Goal: Task Accomplishment & Management: Complete application form

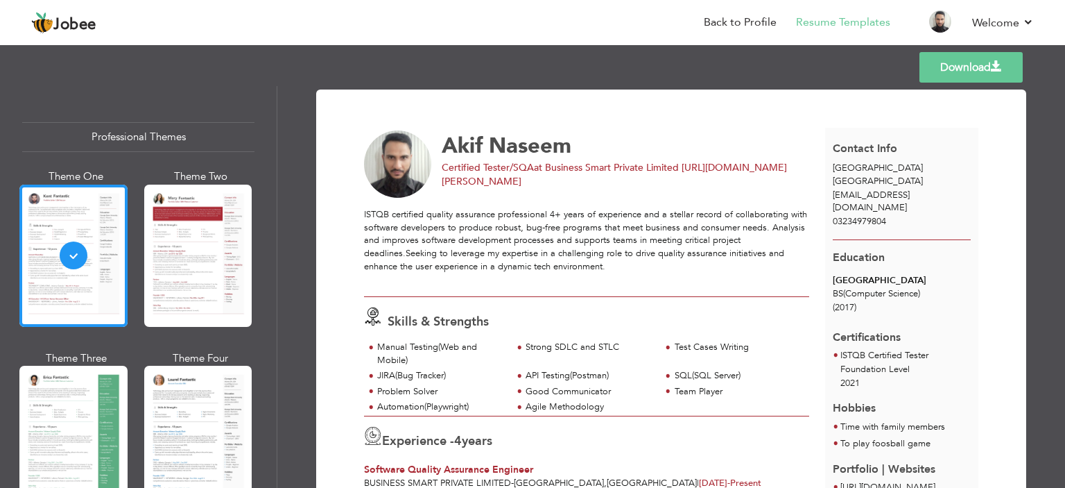
scroll to position [220, 0]
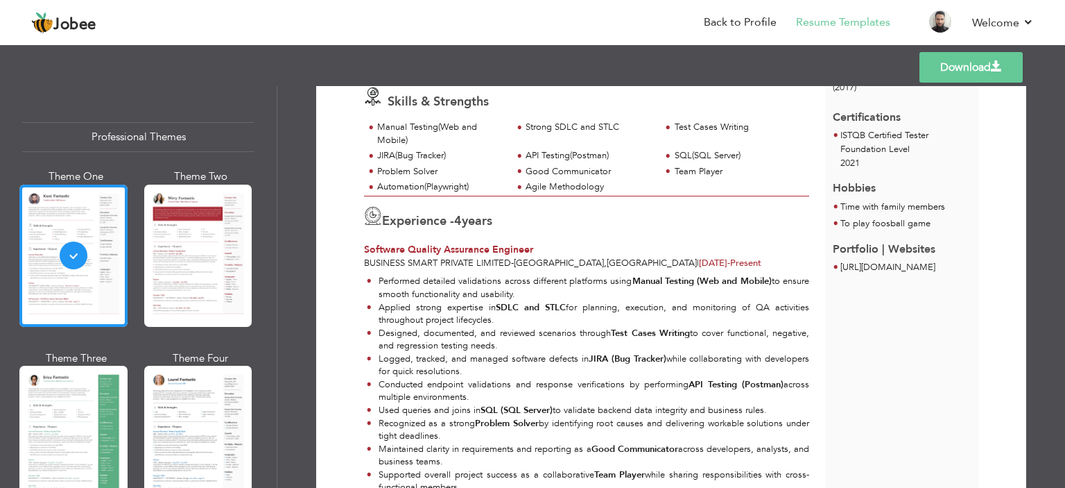
drag, startPoint x: 463, startPoint y: 356, endPoint x: 397, endPoint y: 360, distance: 66.0
drag, startPoint x: 397, startPoint y: 360, endPoint x: 696, endPoint y: 341, distance: 299.6
click at [696, 341] on li "Designed, documented, and reviewed scenarios through Test Cases Writing to cove…" at bounding box center [588, 340] width 443 height 26
drag, startPoint x: 700, startPoint y: 203, endPoint x: 713, endPoint y: 199, distance: 13.6
click at [988, 0] on html "Jobee Back to Profile Resume Templates Resume Templates Cover Letters About My …" at bounding box center [532, 244] width 1065 height 488
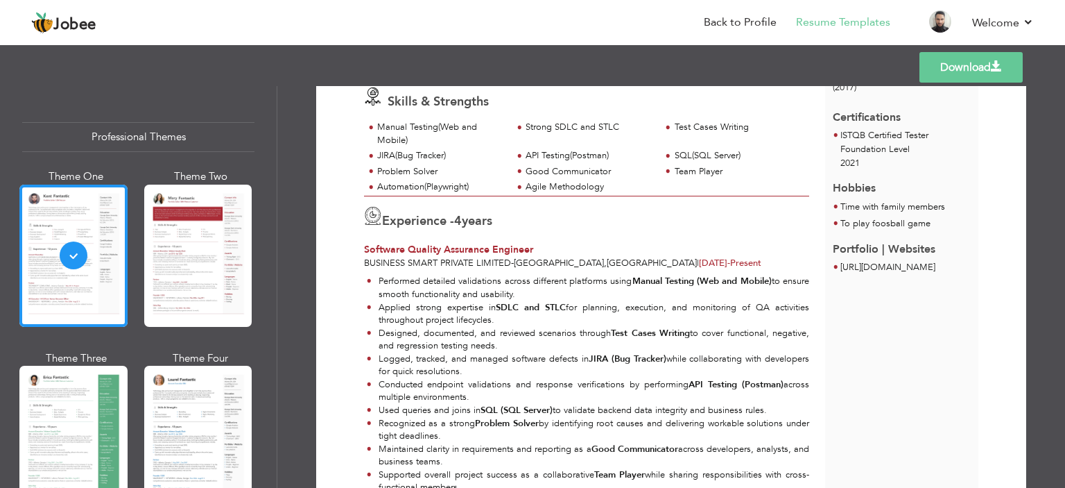
scroll to position [135, 0]
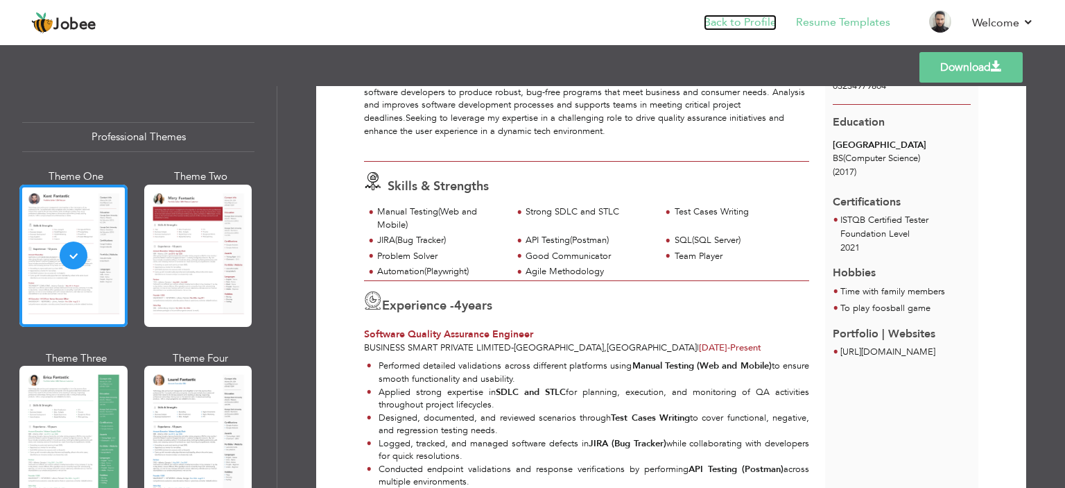
click at [760, 22] on link "Back to Profile" at bounding box center [740, 23] width 73 height 16
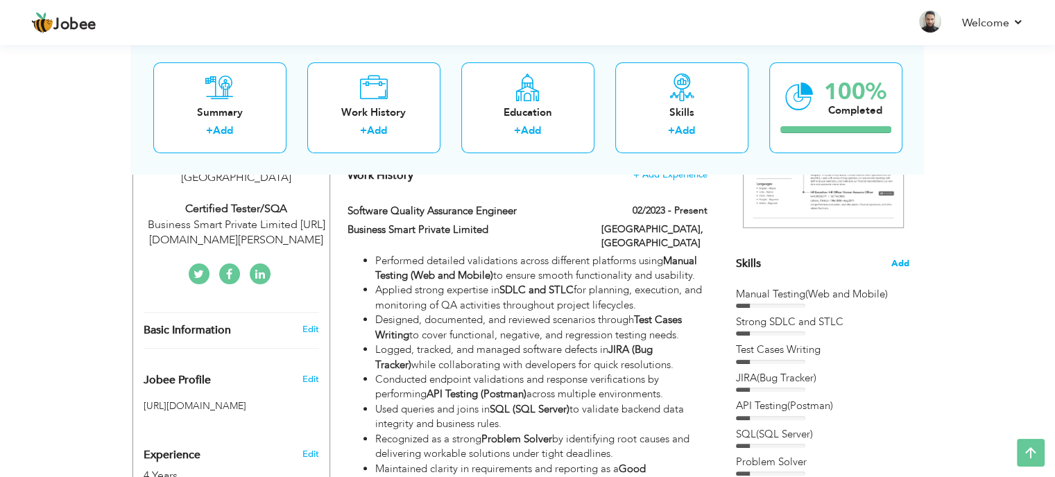
click at [904, 265] on span "Add" at bounding box center [900, 263] width 18 height 13
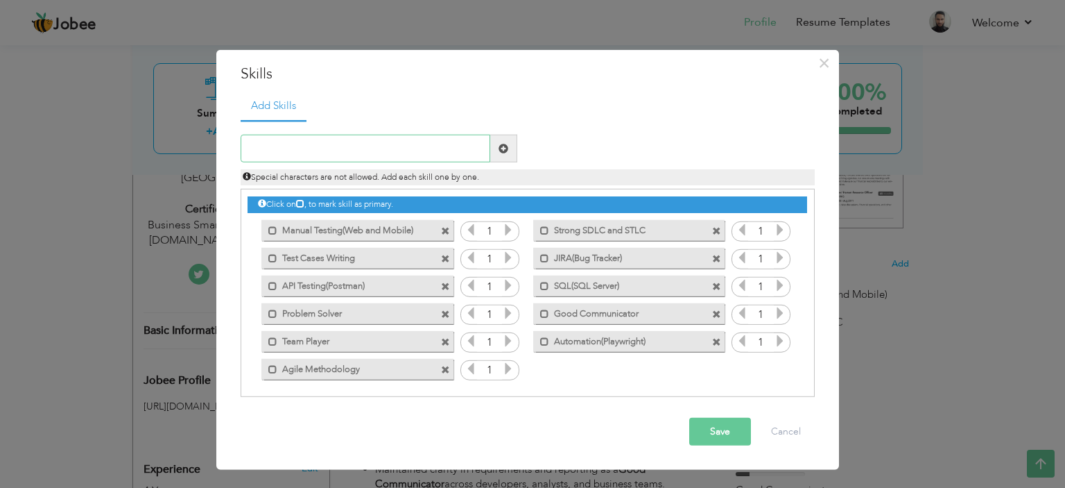
click at [357, 157] on input "text" at bounding box center [366, 149] width 250 height 28
click at [335, 146] on input "Mobile Automation()" at bounding box center [366, 149] width 250 height 28
type input "Mobile Automation(Appium)"
click at [507, 146] on span at bounding box center [504, 149] width 10 height 10
click at [356, 150] on input "text" at bounding box center [366, 149] width 250 height 28
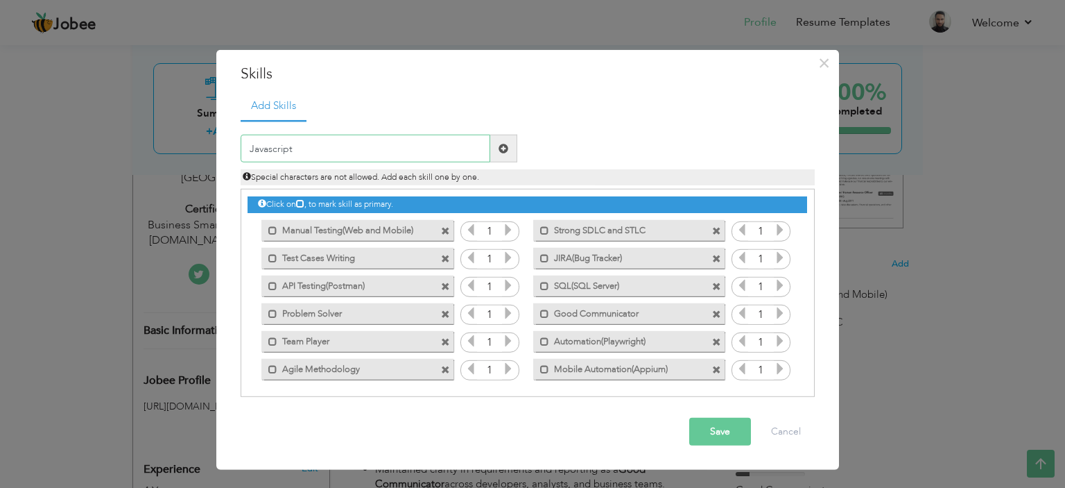
type input "Javascript"
drag, startPoint x: 497, startPoint y: 148, endPoint x: 487, endPoint y: 164, distance: 18.1
click at [497, 148] on span at bounding box center [503, 149] width 27 height 28
click at [327, 149] on input "text" at bounding box center [366, 149] width 250 height 28
type input "UI/UX Testing"
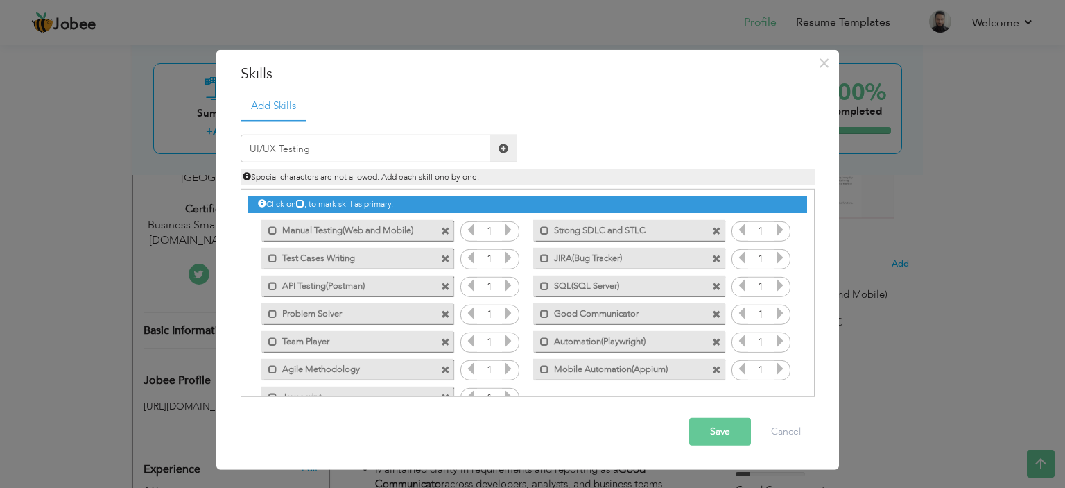
click at [506, 149] on span at bounding box center [504, 149] width 10 height 10
click at [325, 150] on input "text" at bounding box center [366, 149] width 250 height 28
type input "Device Compatibility"
click at [506, 149] on span at bounding box center [504, 149] width 10 height 10
click at [354, 156] on input "text" at bounding box center [366, 149] width 250 height 28
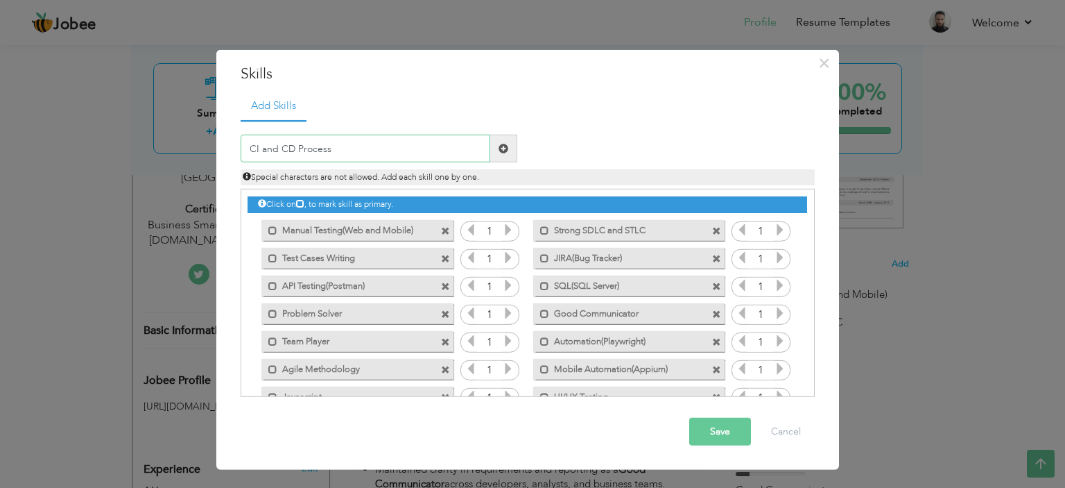
type input "CI and CD Process"
click at [510, 146] on span at bounding box center [503, 149] width 27 height 28
click at [323, 152] on input "text" at bounding box center [366, 149] width 250 height 28
type input "Regression Testing"
drag, startPoint x: 505, startPoint y: 145, endPoint x: 377, endPoint y: 141, distance: 128.4
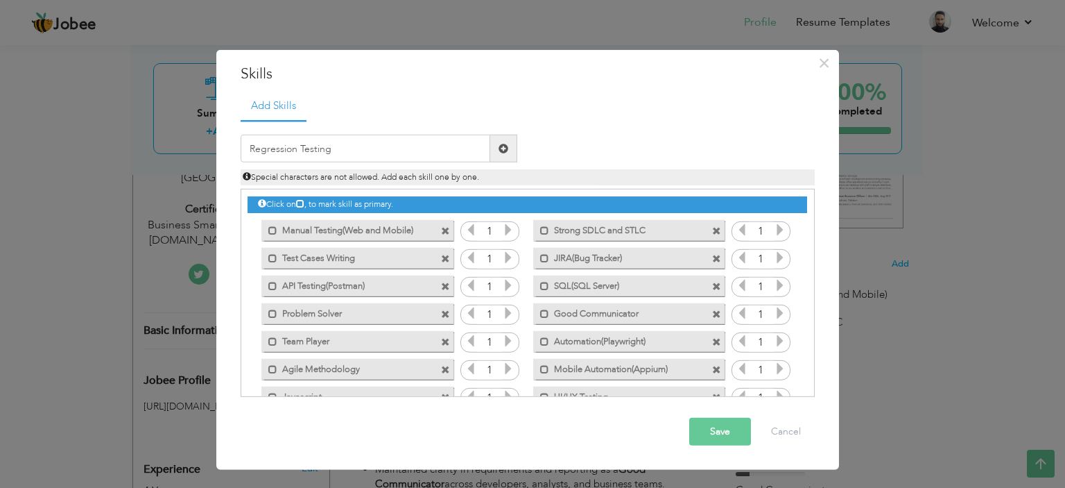
click at [505, 144] on span at bounding box center [504, 149] width 10 height 10
click at [377, 141] on input "text" at bounding box center [366, 149] width 250 height 28
type input "R"
click at [388, 152] on input "Documentation" at bounding box center [366, 149] width 250 height 28
type input "Strong Documentation"
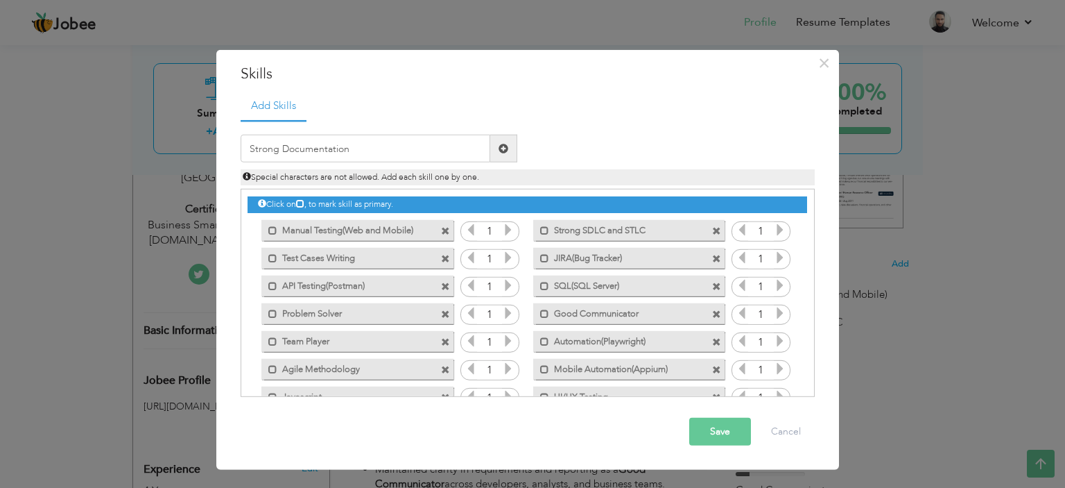
click at [511, 147] on span at bounding box center [503, 149] width 27 height 28
click at [343, 157] on input "text" at bounding box center [366, 149] width 250 height 28
type input "Test Plan"
click at [511, 147] on span at bounding box center [503, 149] width 27 height 28
click at [712, 230] on span at bounding box center [716, 230] width 9 height 9
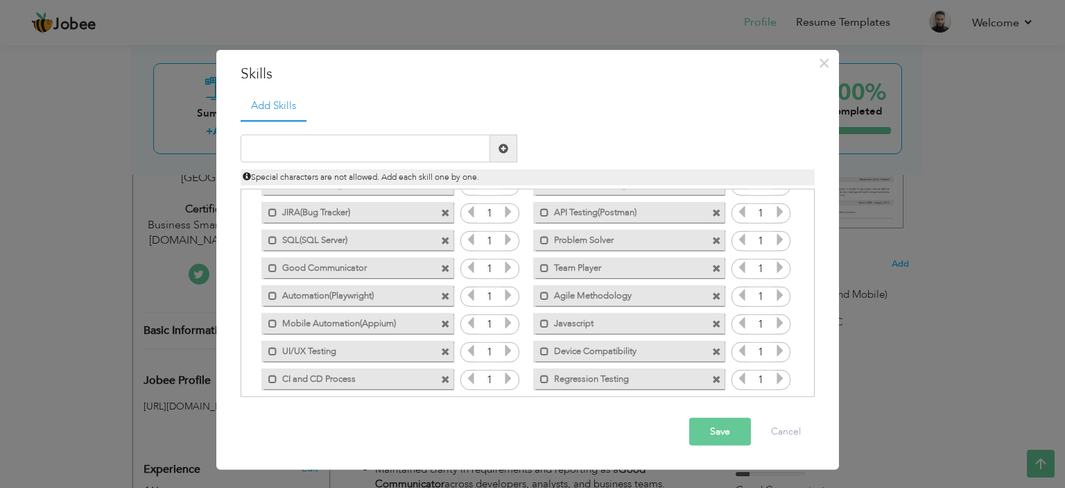
scroll to position [69, 0]
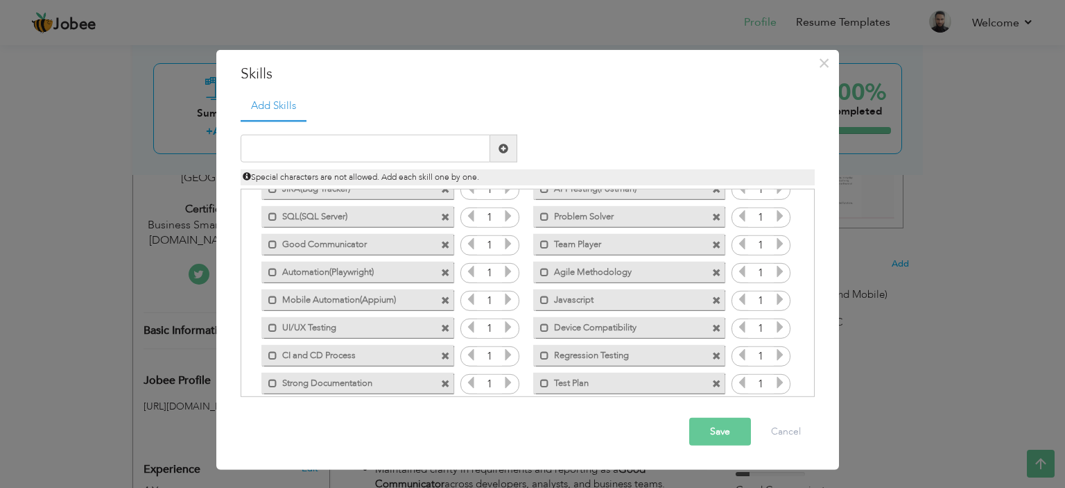
click at [714, 327] on span at bounding box center [716, 327] width 9 height 9
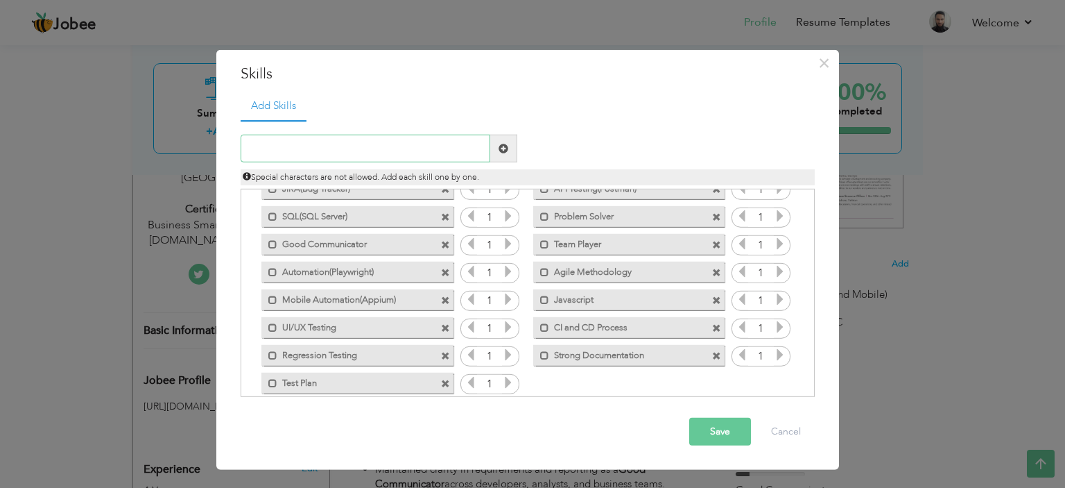
click at [325, 150] on input "text" at bounding box center [366, 149] width 250 height 28
click at [343, 152] on input "Mobile Testing(Andriod and IOS)" at bounding box center [366, 149] width 250 height 28
type input "Mobile Testing(Android and IOS)"
click at [506, 150] on span at bounding box center [504, 149] width 10 height 10
click at [442, 383] on span at bounding box center [445, 383] width 9 height 9
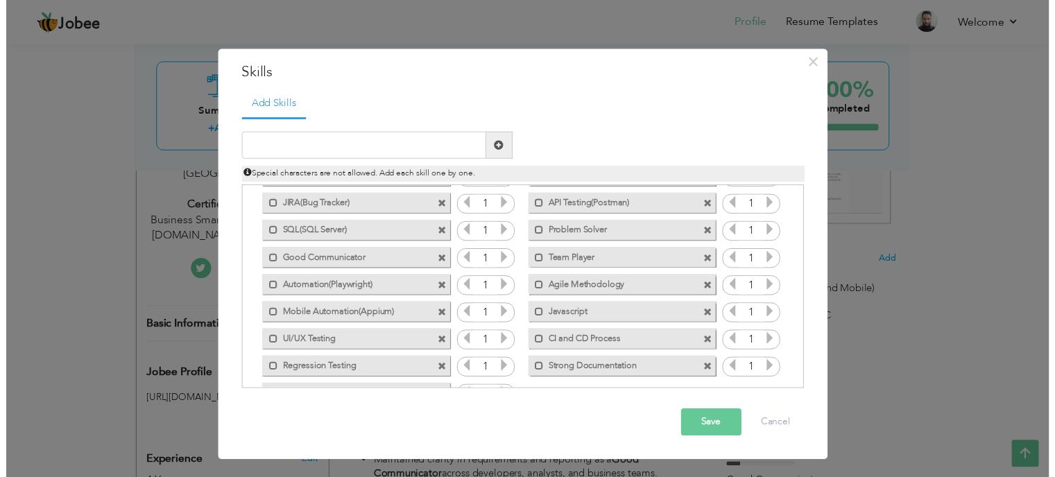
scroll to position [0, 0]
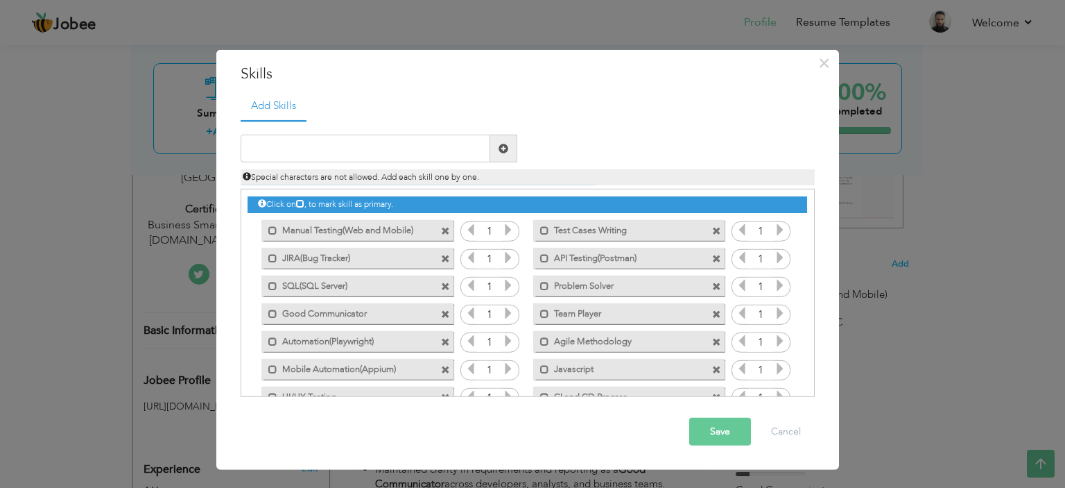
click at [719, 235] on div "Mark as primary skill. Test Cases Writing" at bounding box center [628, 229] width 191 height 21
click at [715, 227] on span at bounding box center [716, 230] width 9 height 9
click at [378, 152] on input "text" at bounding box center [366, 149] width 250 height 28
type input "Test Plan and Test Cases"
click at [503, 149] on span at bounding box center [504, 149] width 10 height 10
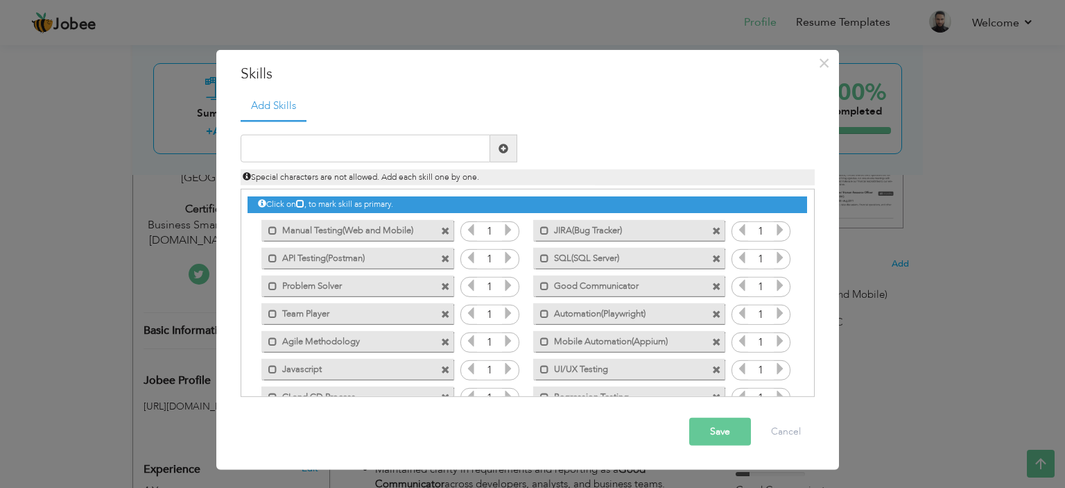
click at [714, 434] on button "Save" at bounding box center [720, 432] width 62 height 28
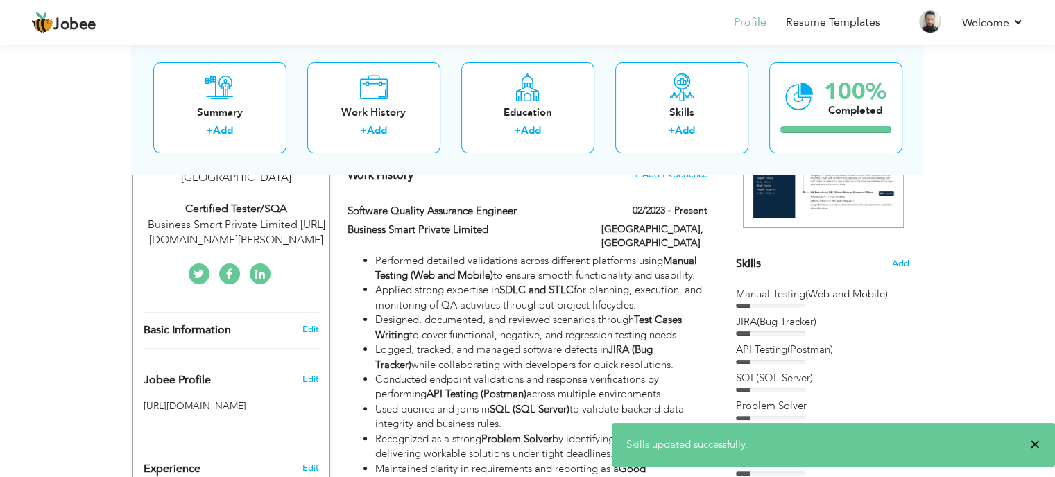
click at [1038, 443] on span "×" at bounding box center [1035, 445] width 10 height 14
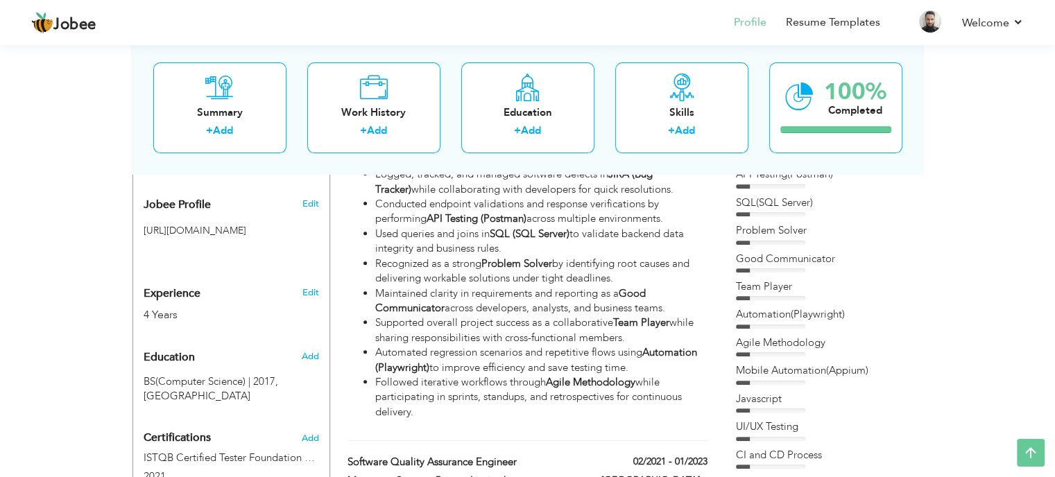
scroll to position [347, 0]
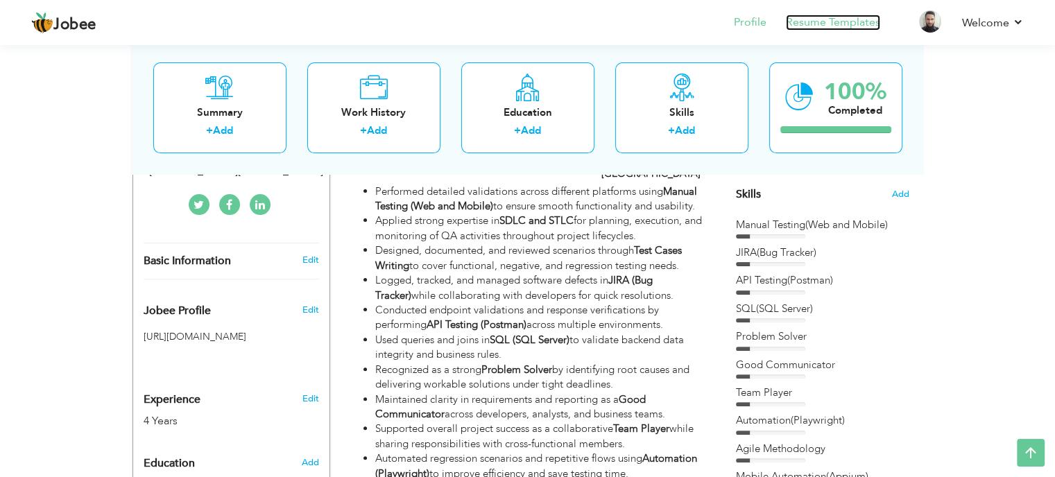
click at [809, 28] on link "Resume Templates" at bounding box center [833, 23] width 94 height 16
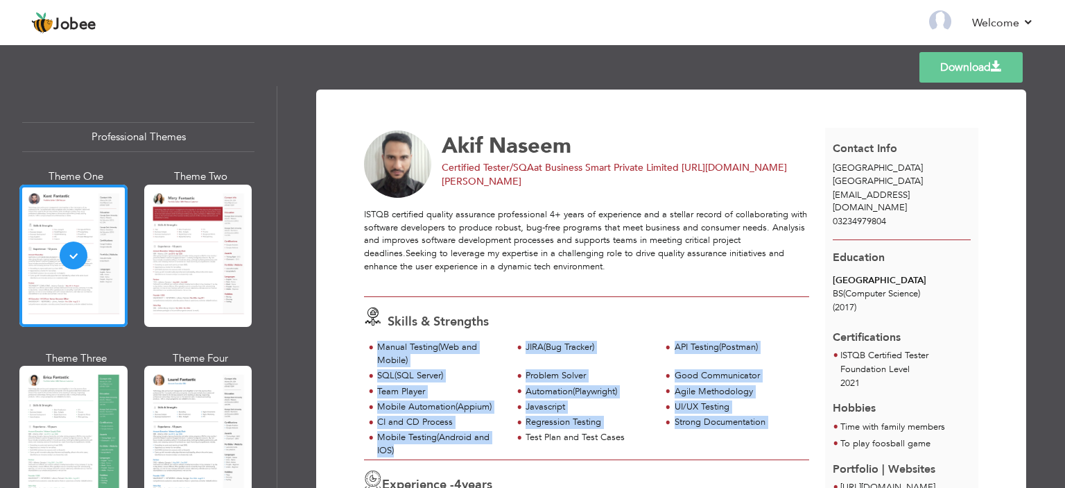
drag, startPoint x: 458, startPoint y: 449, endPoint x: 369, endPoint y: 345, distance: 136.7
click at [369, 345] on div "Manual Testing(Web and Mobile) JIRA(Bug Tracker) API Testing(Postman) SQL(SQL S…" at bounding box center [586, 400] width 445 height 119
click at [539, 411] on div "Javascript" at bounding box center [589, 406] width 127 height 13
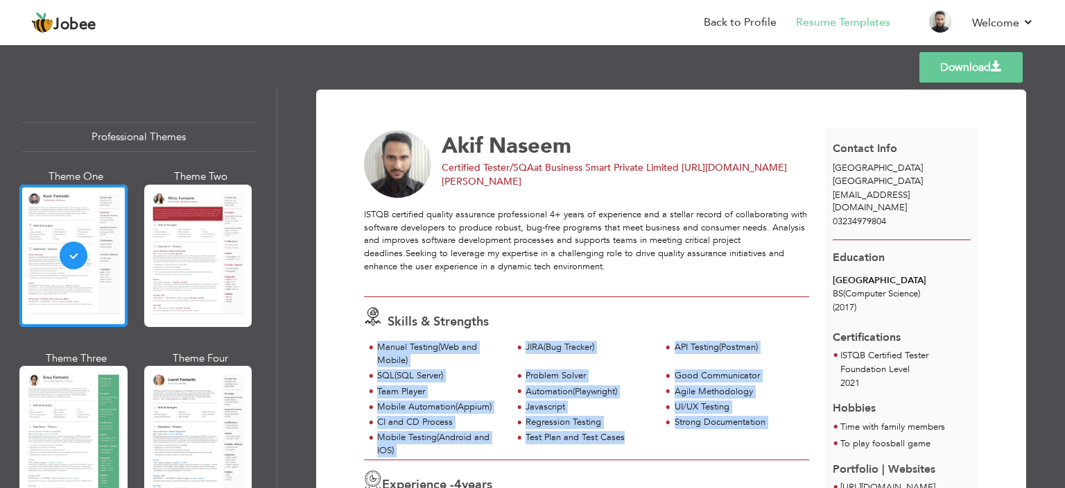
drag, startPoint x: 625, startPoint y: 439, endPoint x: 361, endPoint y: 351, distance: 278.6
click at [364, 351] on div "Manual Testing(Web and Mobile) JIRA(Bug Tracker) API Testing(Postman) SQL(SQL S…" at bounding box center [586, 400] width 445 height 119
copy div "Manual Testing(Web and Mobile) JIRA(Bug Tracker) API Testing(Postman) SQL(SQL S…"
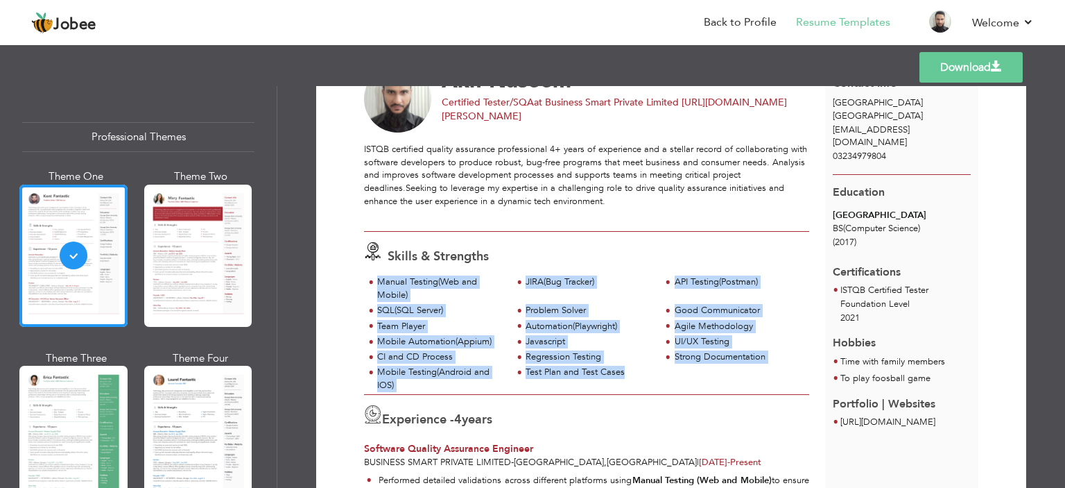
scroll to position [139, 0]
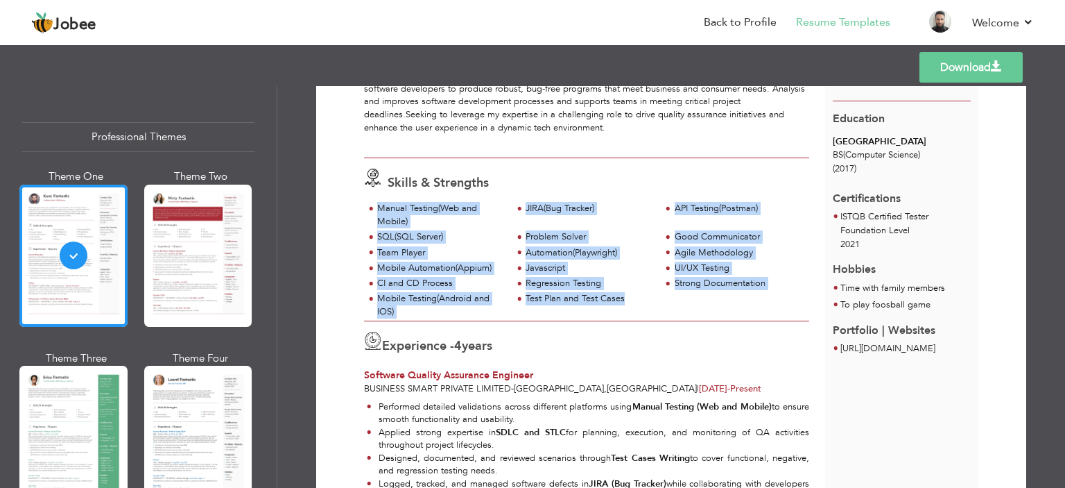
click at [678, 253] on div "Agile Methodology" at bounding box center [738, 252] width 127 height 13
click at [643, 273] on div "Javascript" at bounding box center [589, 267] width 127 height 13
click at [570, 280] on div "Regression Testing" at bounding box center [589, 283] width 127 height 13
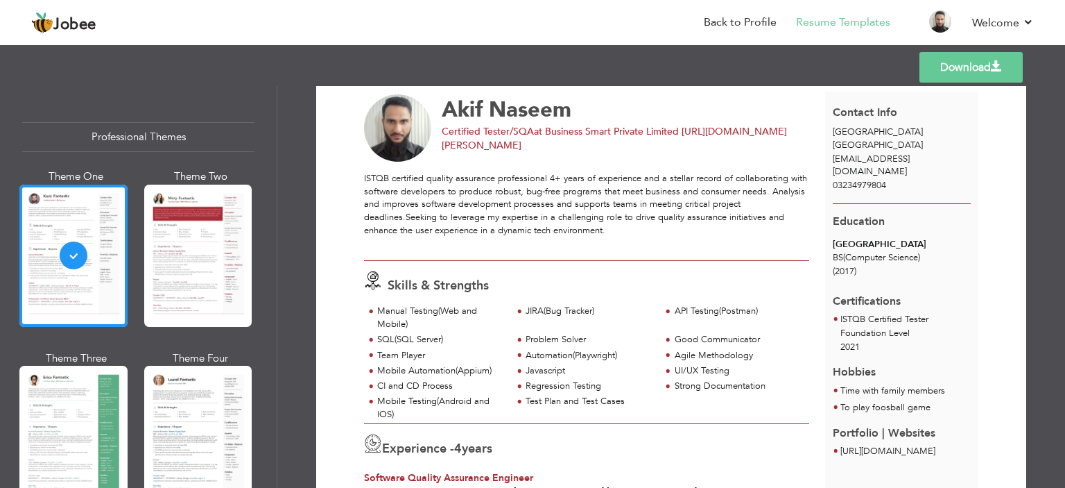
scroll to position [0, 0]
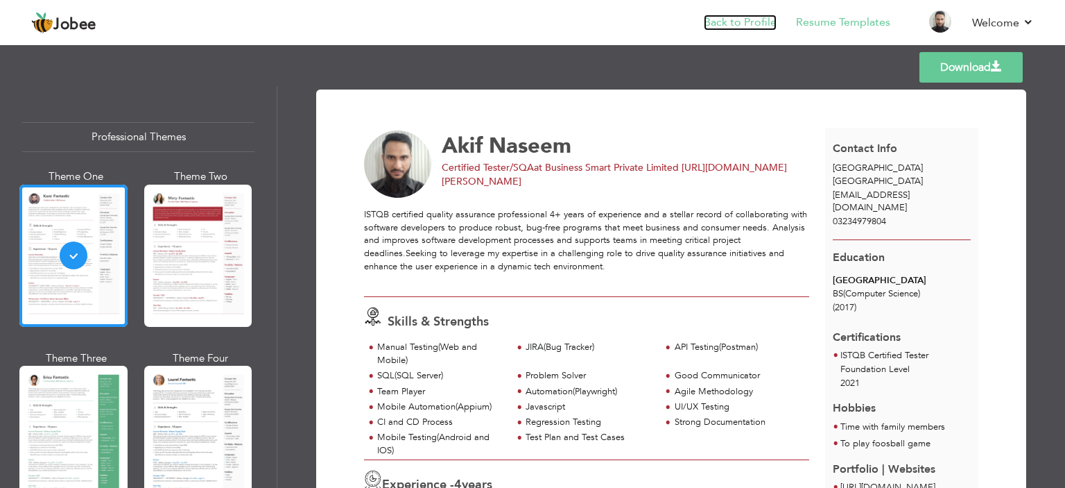
click at [740, 19] on link "Back to Profile" at bounding box center [740, 23] width 73 height 16
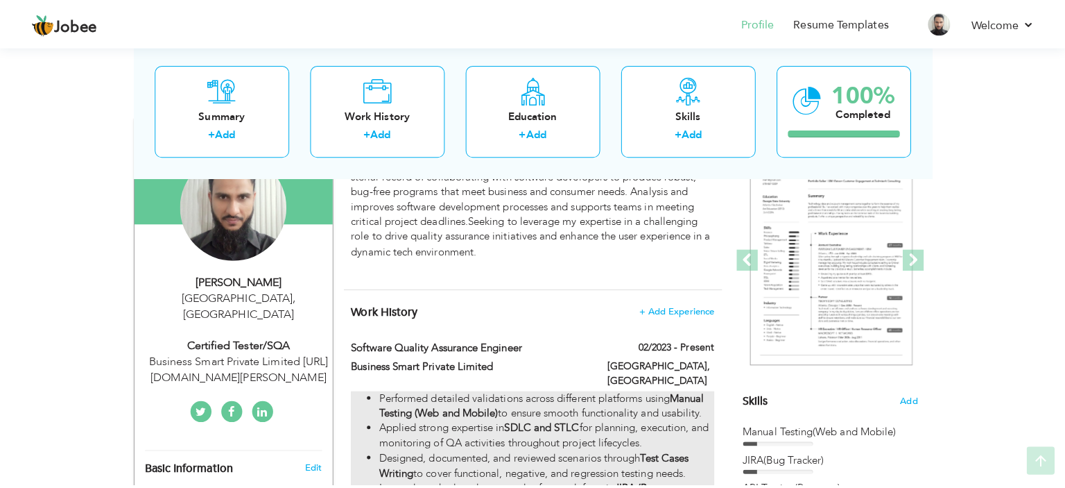
scroll to position [208, 0]
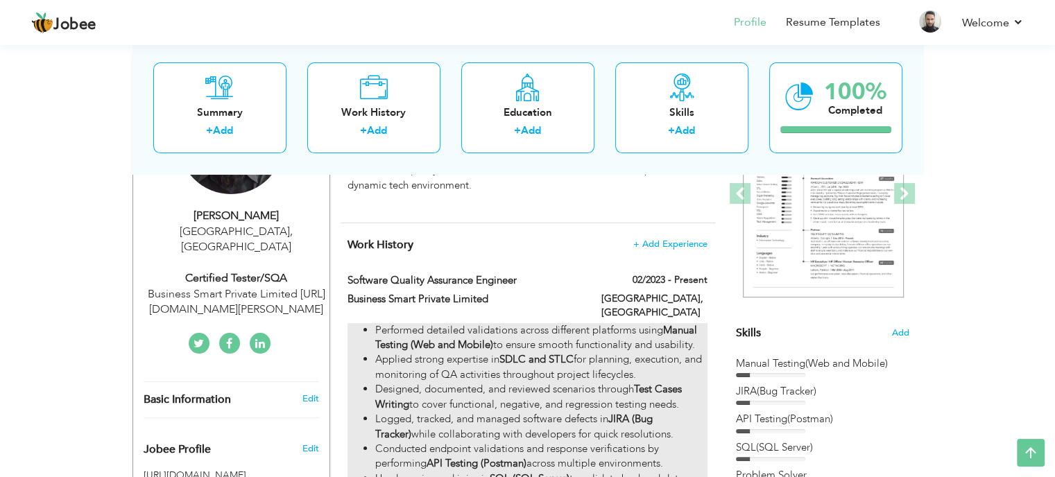
click at [497, 382] on li "Designed, documented, and reviewed scenarios through Test Cases Writing to cove…" at bounding box center [541, 397] width 332 height 30
type input "Software Quality Assurance Engineer"
type input "Business Smart Private Limited"
type input "02/2023"
type input "[GEOGRAPHIC_DATA]"
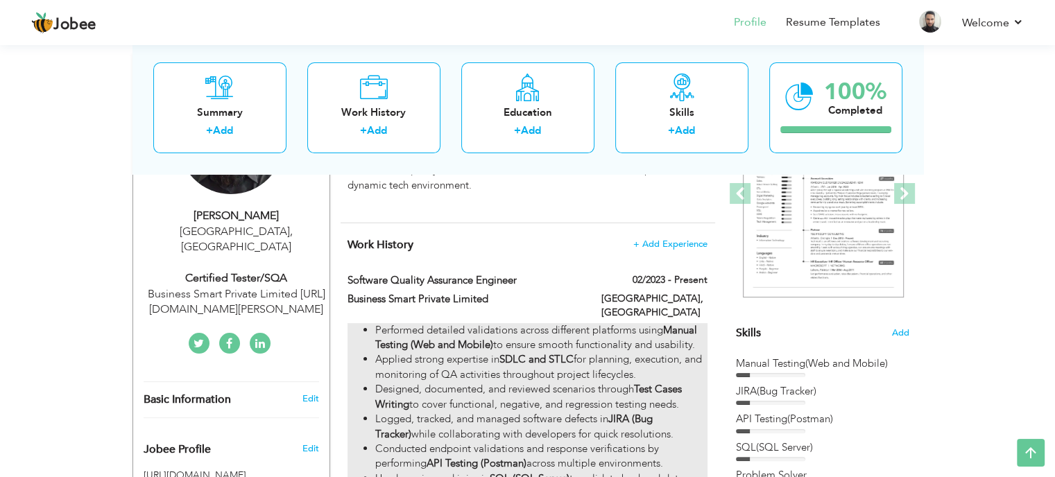
type input "[GEOGRAPHIC_DATA]"
checkbox input "true"
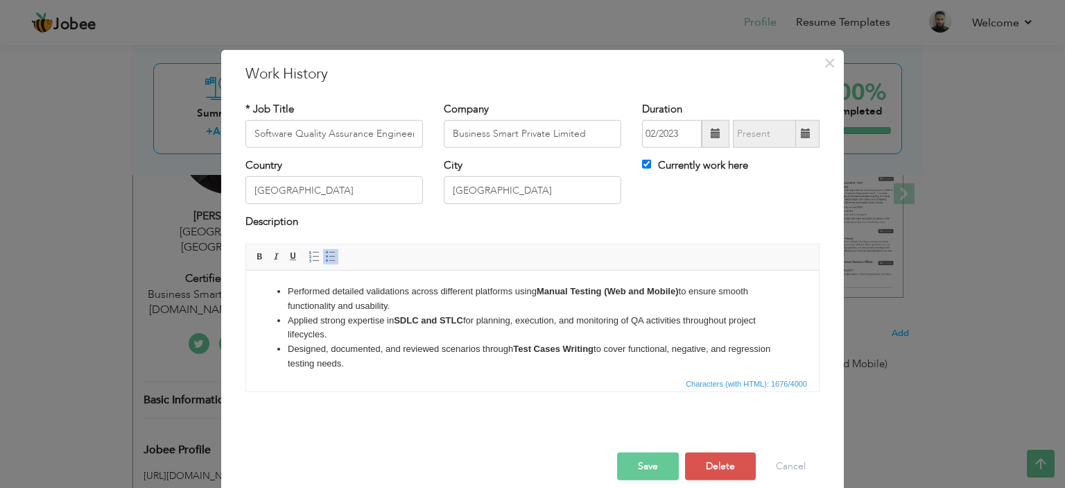
click at [506, 361] on li "Designed, documented, and reviewed scenarios through Test Cases Writing to cove…" at bounding box center [533, 355] width 490 height 29
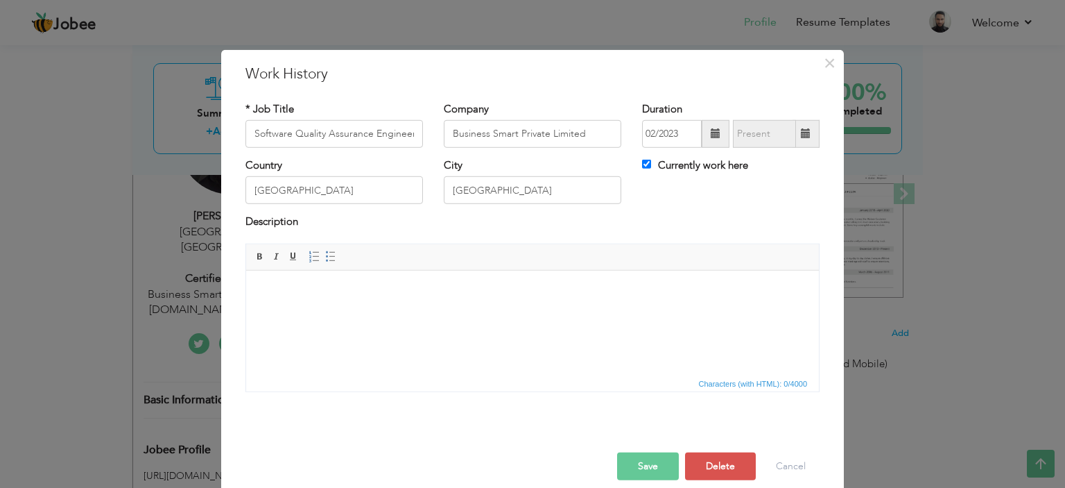
scroll to position [311, 0]
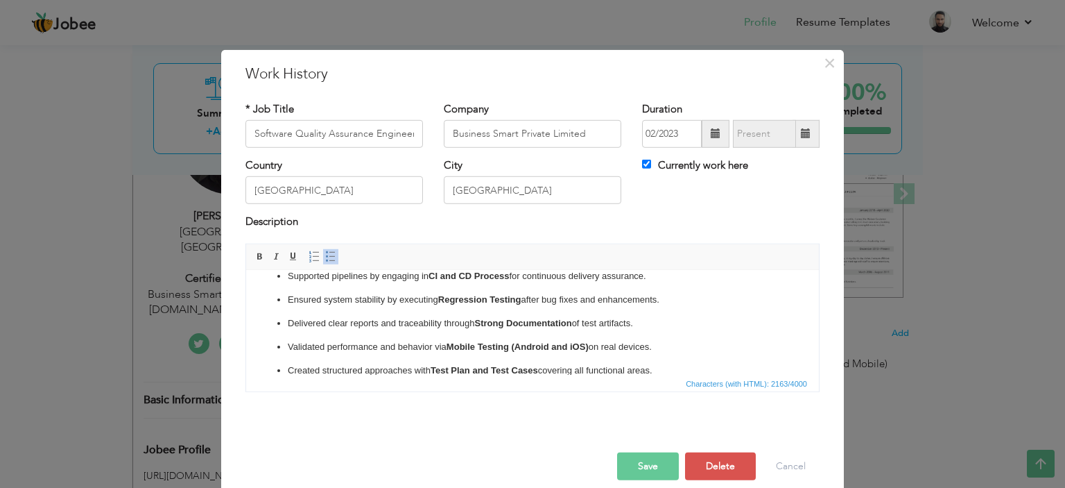
click ul "Performed functional validations through Manual Testing (Web and Mobile) ensuri…"
click at [325, 251] on span at bounding box center [330, 256] width 11 height 11
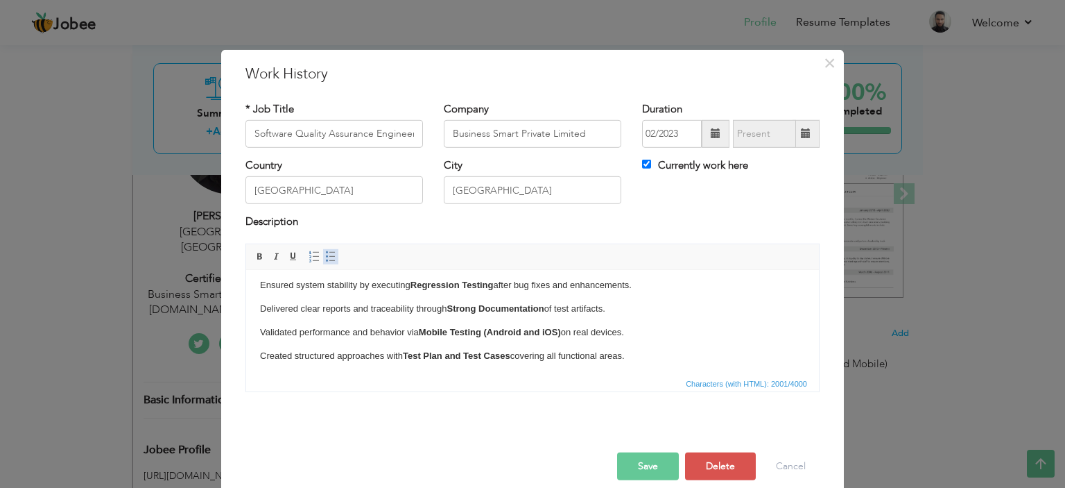
click at [325, 254] on span at bounding box center [330, 256] width 11 height 11
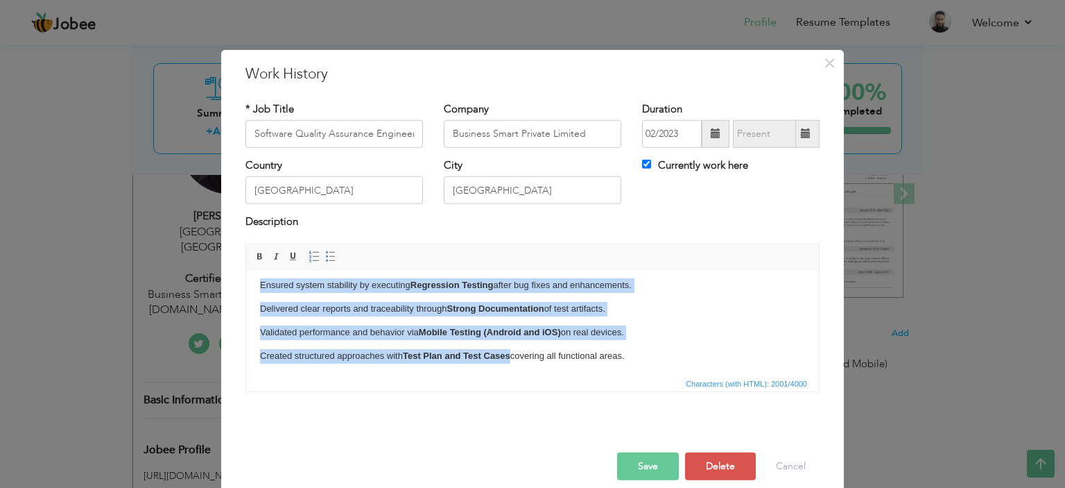
scroll to position [183, 0]
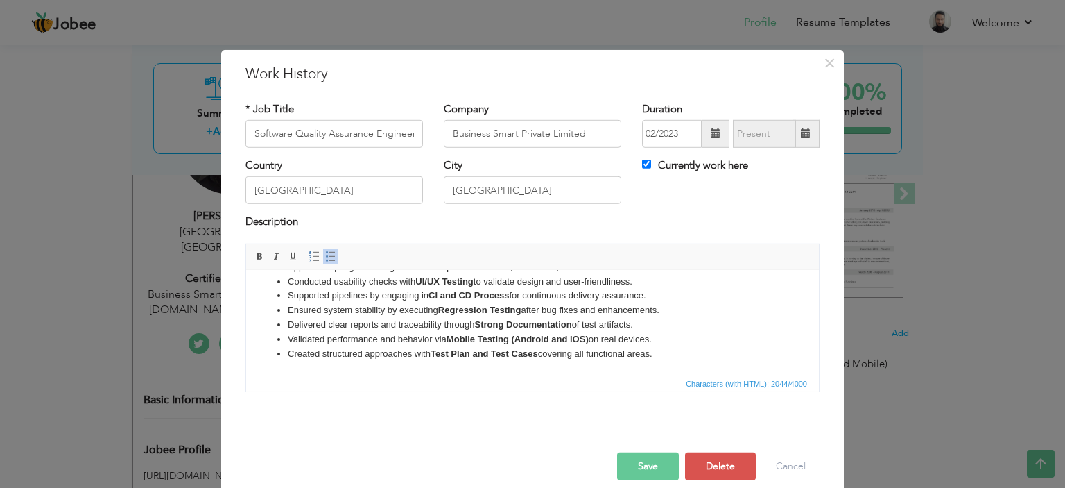
click at [651, 468] on button "Save" at bounding box center [648, 466] width 62 height 28
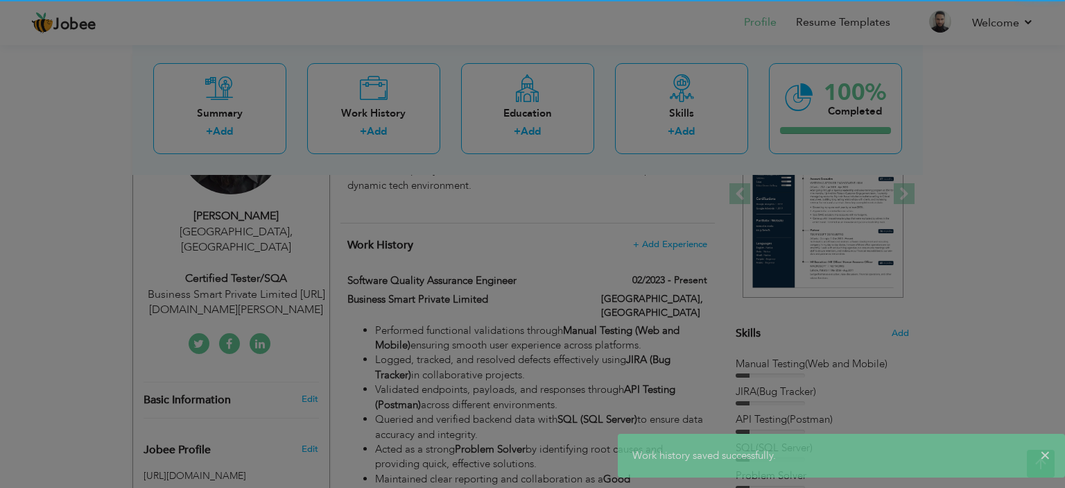
scroll to position [0, 0]
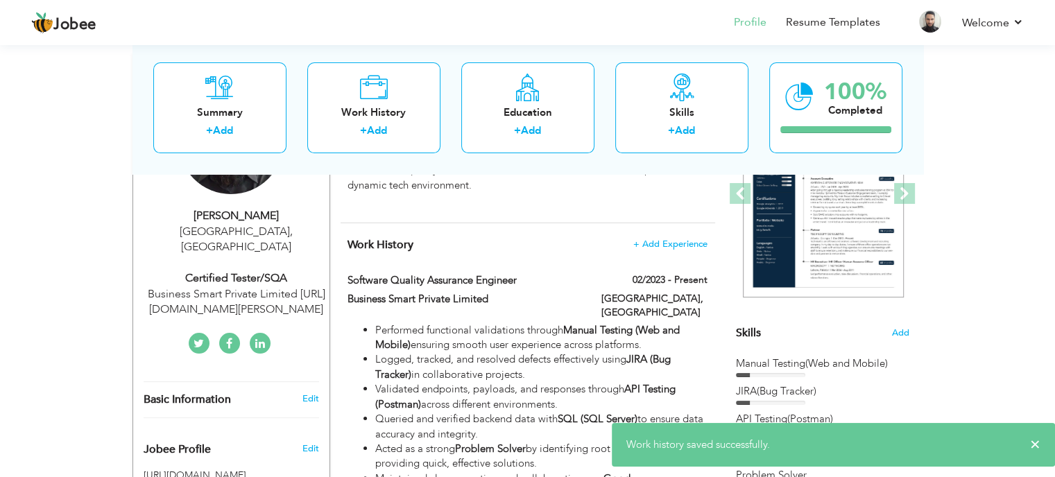
click at [898, 334] on span "Add" at bounding box center [900, 333] width 18 height 13
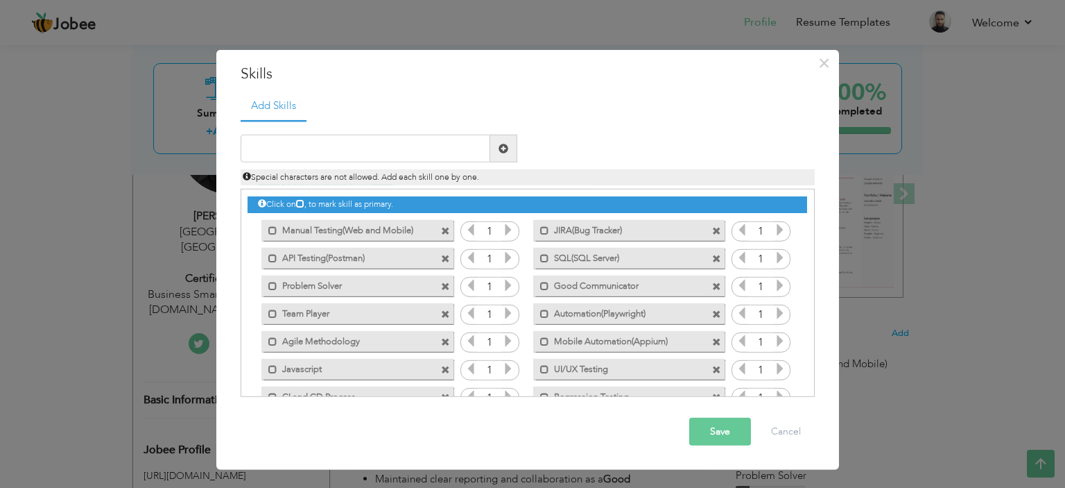
click at [441, 255] on span at bounding box center [445, 258] width 9 height 9
click at [723, 227] on div "Mark as primary skill. JIRA(Bug Tracker)" at bounding box center [626, 230] width 212 height 28
click at [717, 227] on span at bounding box center [716, 230] width 9 height 9
click at [715, 227] on span at bounding box center [716, 230] width 9 height 9
click at [447, 258] on span at bounding box center [445, 258] width 9 height 9
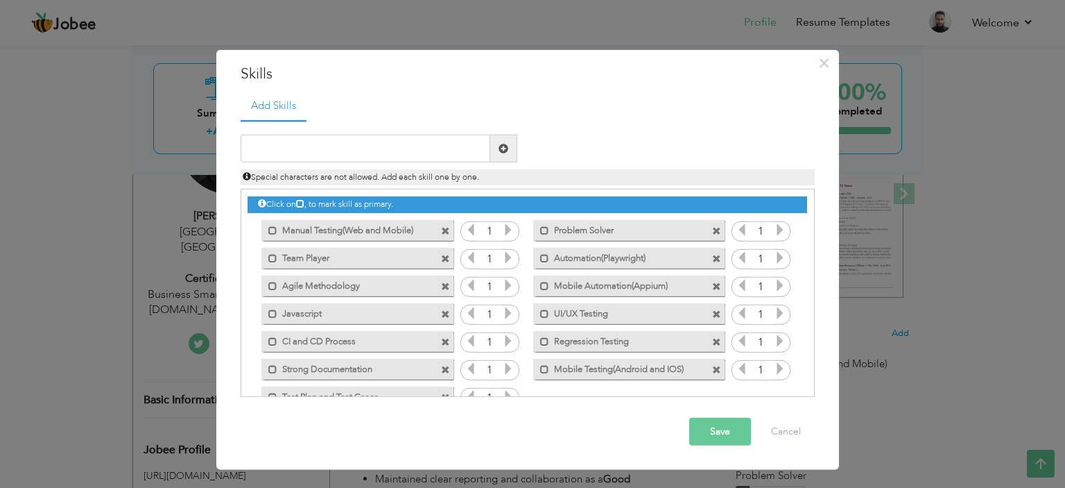
click at [447, 259] on span at bounding box center [445, 258] width 9 height 9
click at [446, 259] on span at bounding box center [445, 258] width 9 height 9
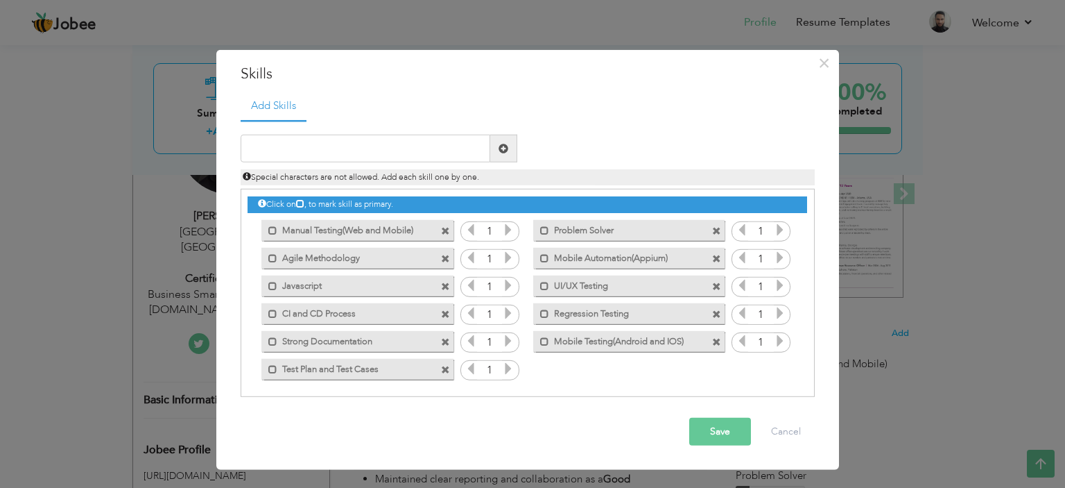
click at [446, 259] on span at bounding box center [445, 258] width 9 height 9
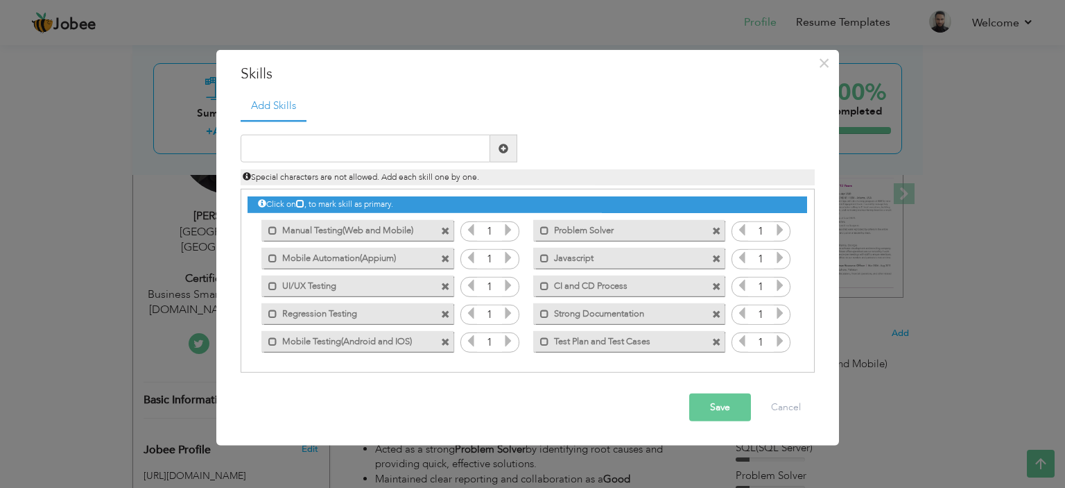
click at [446, 259] on span at bounding box center [445, 258] width 9 height 9
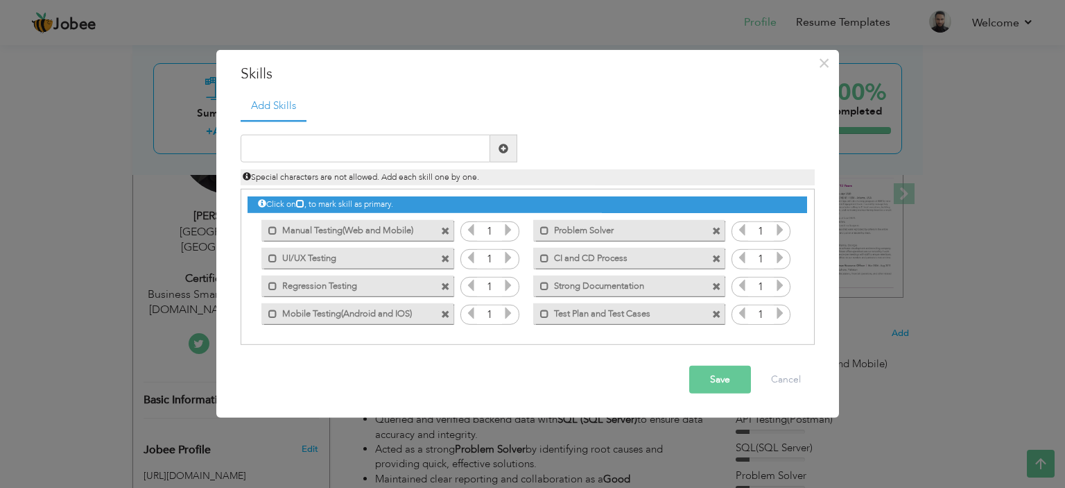
click at [446, 259] on span at bounding box center [445, 258] width 9 height 9
click at [712, 259] on span at bounding box center [716, 258] width 9 height 9
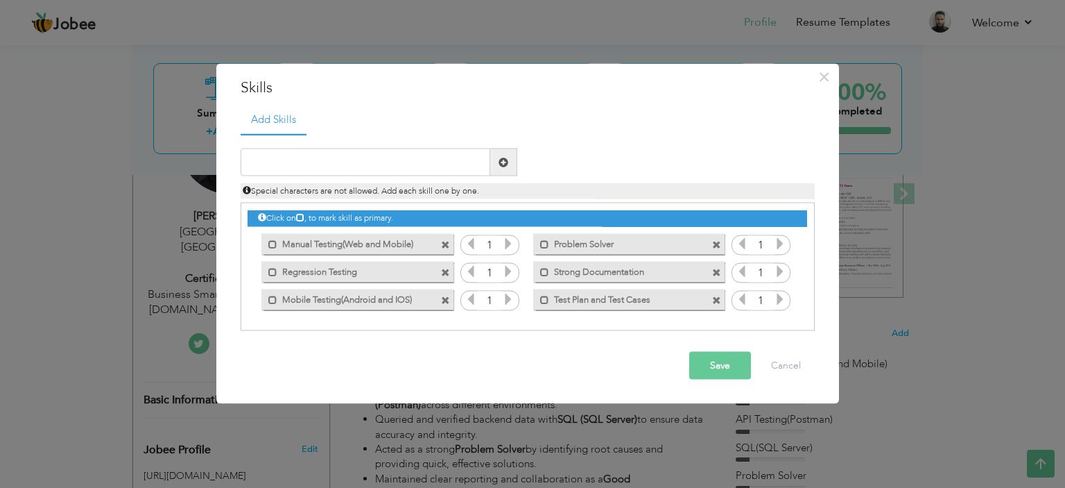
click at [446, 259] on div "Mark as primary skill. Regression Testing" at bounding box center [354, 271] width 212 height 28
click at [446, 268] on span at bounding box center [445, 272] width 9 height 9
drag, startPoint x: 447, startPoint y: 294, endPoint x: 443, endPoint y: 287, distance: 7.8
click at [447, 295] on span at bounding box center [445, 299] width 9 height 9
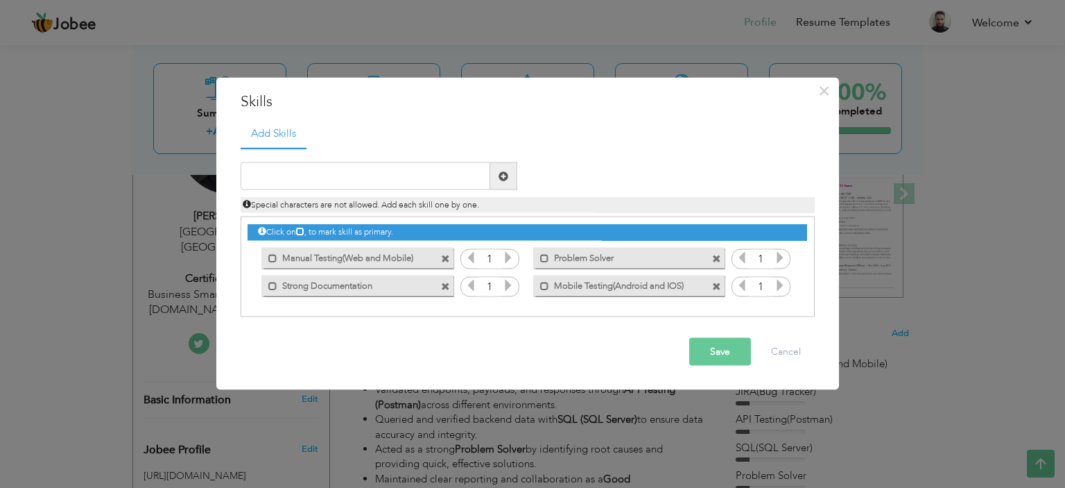
click at [444, 285] on span at bounding box center [445, 286] width 9 height 9
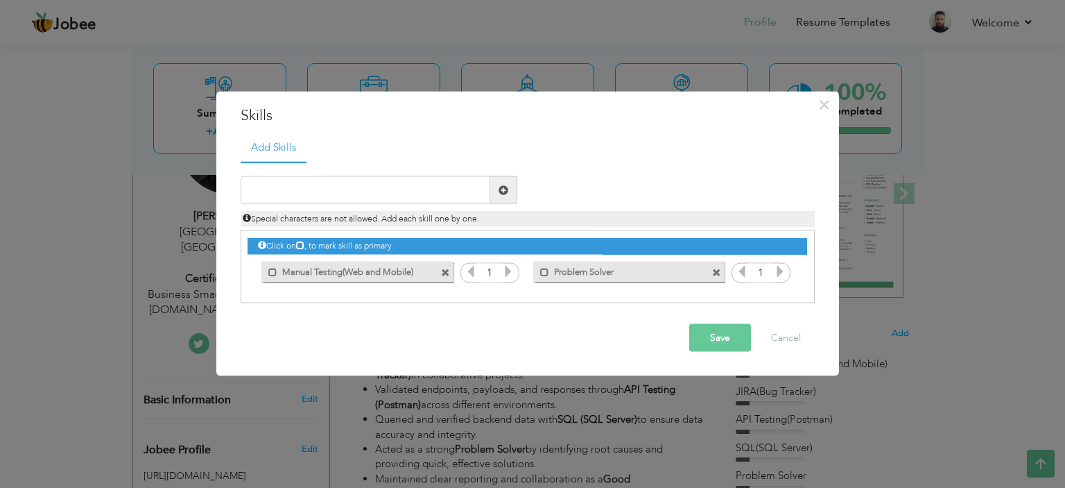
click at [714, 271] on span at bounding box center [716, 272] width 9 height 9
click at [445, 274] on span at bounding box center [445, 272] width 9 height 9
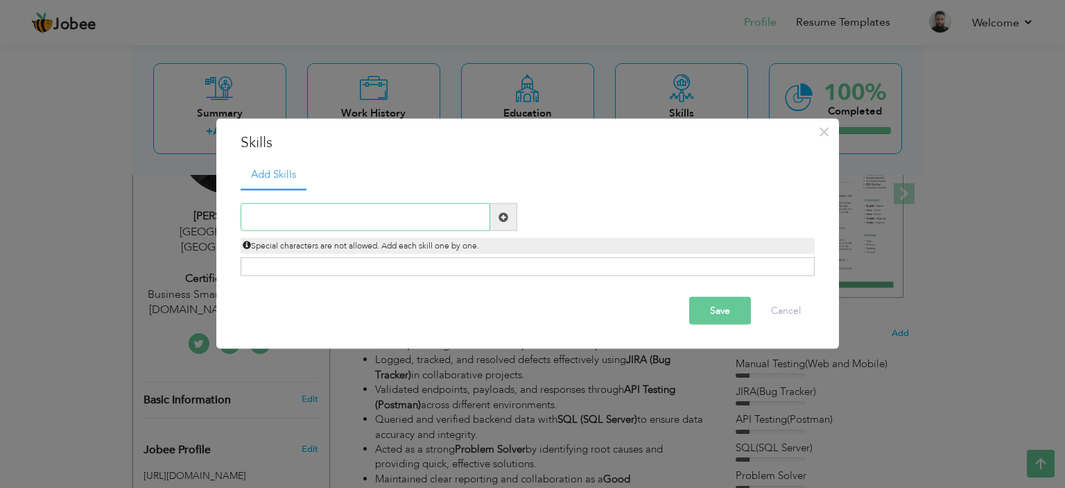
click at [327, 225] on input "text" at bounding box center [366, 217] width 250 height 28
click at [348, 220] on input "Mobile Testing(Andriod and IOS)" at bounding box center [366, 217] width 250 height 28
type input "Mobile Testing(Android and IOS)"
click at [502, 216] on span at bounding box center [504, 217] width 10 height 10
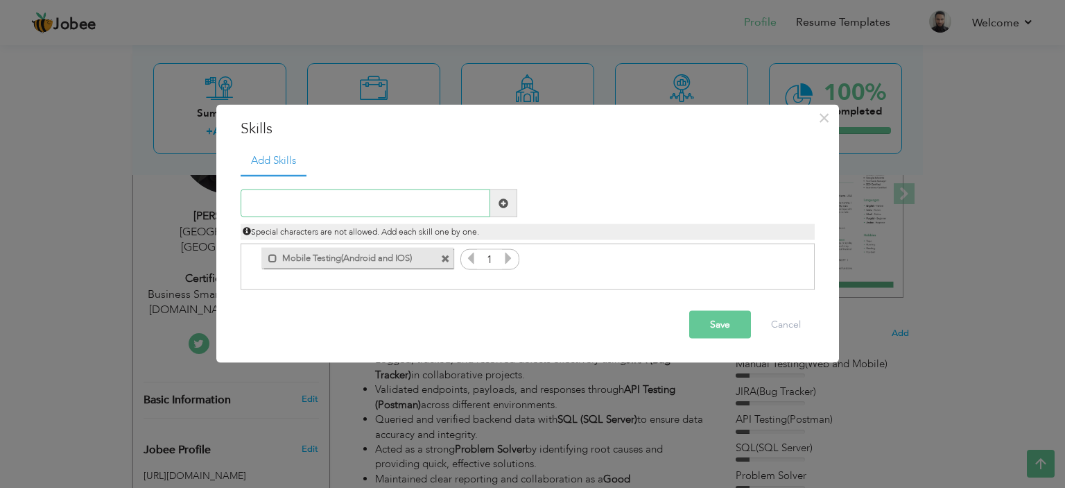
click at [374, 205] on input "text" at bounding box center [366, 203] width 250 height 28
type input "Mobile Automation(Appium)"
click at [504, 204] on span at bounding box center [504, 203] width 10 height 10
click at [388, 205] on input "text" at bounding box center [366, 203] width 250 height 28
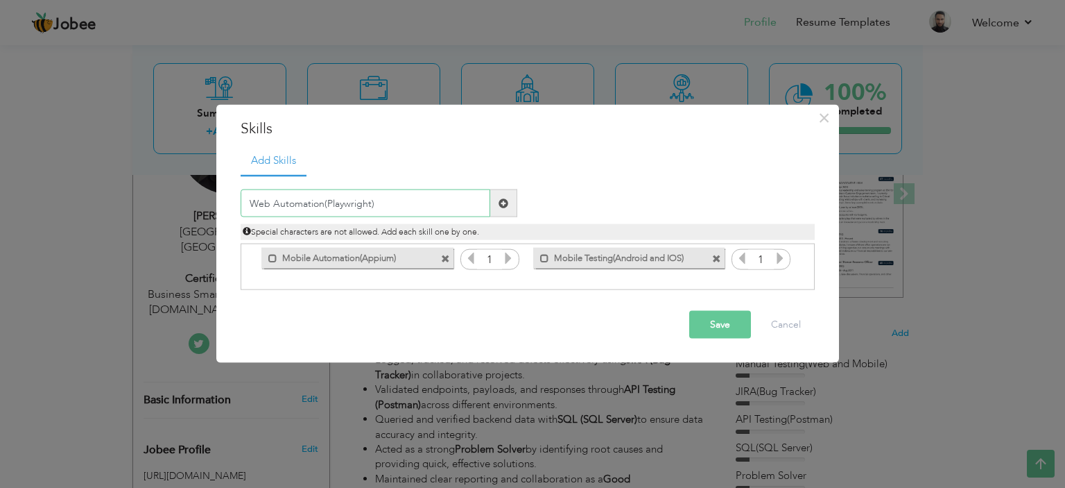
type input "Web Automation(Playwright)"
drag, startPoint x: 506, startPoint y: 205, endPoint x: 410, endPoint y: 203, distance: 96.4
click at [506, 203] on span at bounding box center [504, 203] width 10 height 10
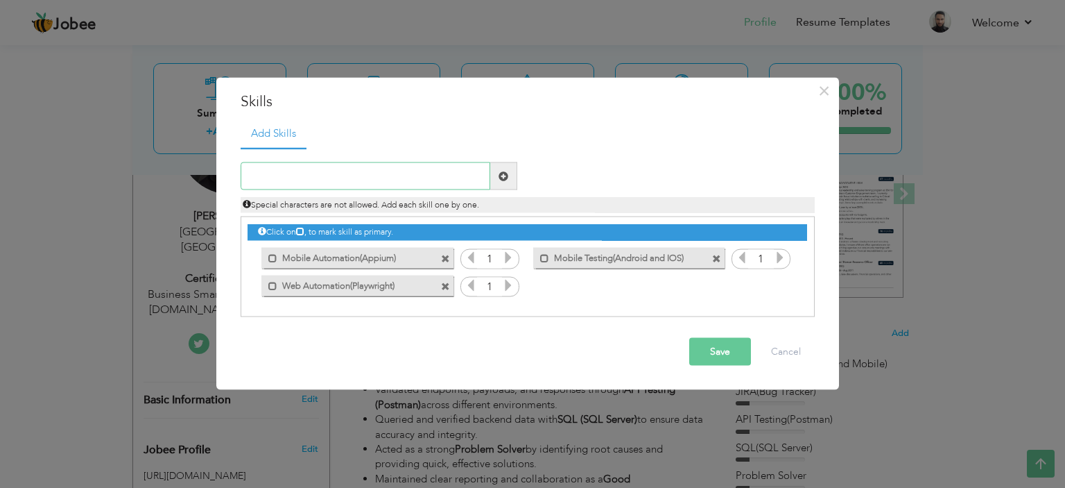
click at [365, 175] on input "text" at bounding box center [366, 176] width 250 height 28
type input "J"
type input "Javascript(Programming Language)"
click at [505, 173] on span at bounding box center [504, 176] width 10 height 10
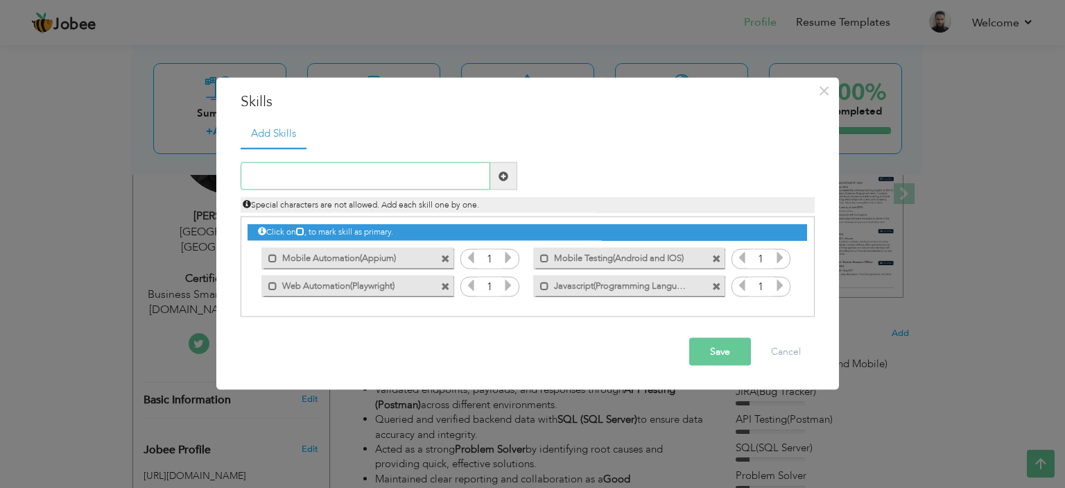
click at [354, 185] on input "text" at bounding box center [366, 176] width 250 height 28
click at [299, 186] on input "text" at bounding box center [366, 176] width 250 height 28
type input "CI and CD Process"
click at [47, 169] on div "× Skills Add Skills CI and CD Process Duplicate entry 1 1 1 1 1" at bounding box center [532, 244] width 1065 height 488
drag, startPoint x: 316, startPoint y: 180, endPoint x: 33, endPoint y: 153, distance: 285.0
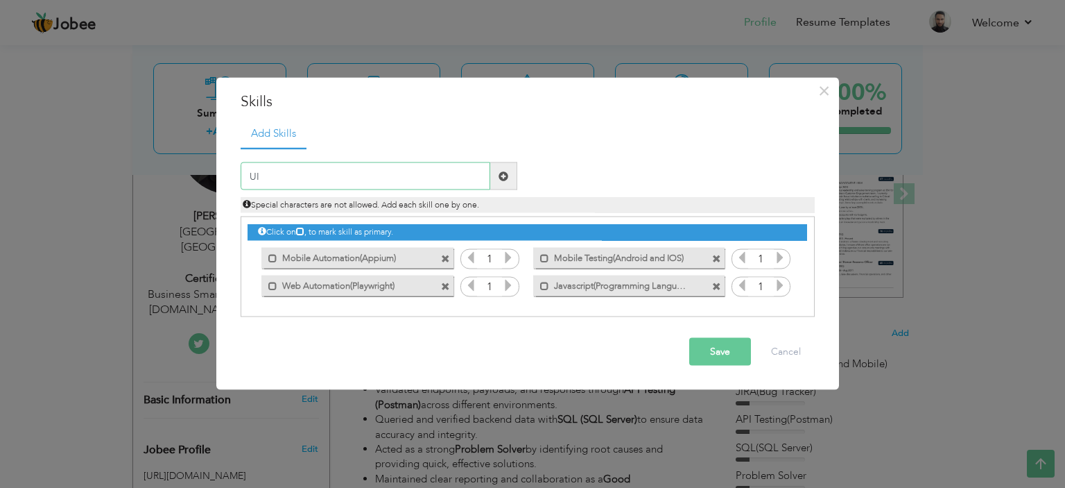
click at [59, 160] on div "× Skills Add Skills UI Duplicate entry Mark as primary skill. 1" at bounding box center [532, 244] width 1065 height 488
type input "JIRA(Bug Tracker)"
click at [500, 171] on span at bounding box center [504, 176] width 10 height 10
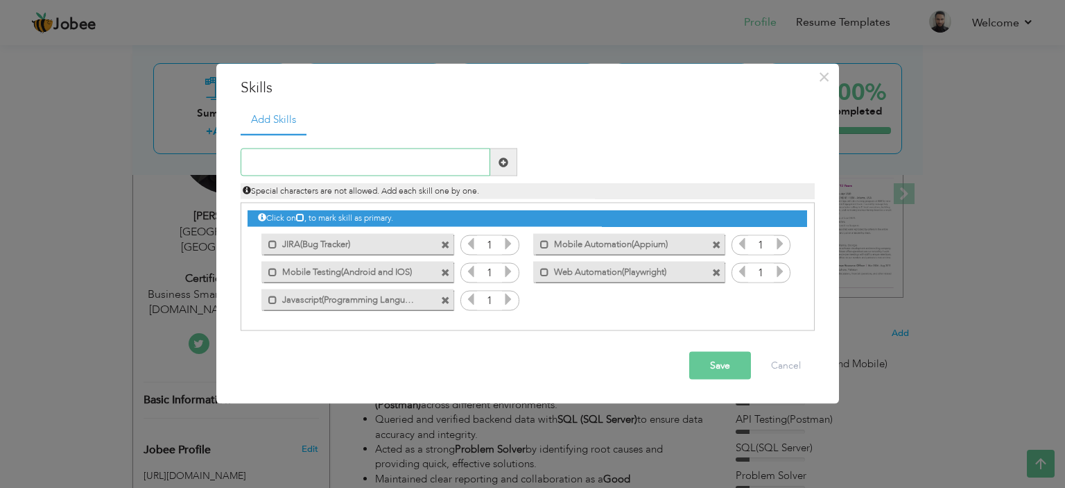
click at [359, 173] on input "text" at bounding box center [366, 162] width 250 height 28
type input "CI and CD Process"
click at [503, 160] on span at bounding box center [504, 162] width 10 height 10
click at [363, 160] on input "text" at bounding box center [366, 162] width 250 height 28
click at [302, 165] on input "Goo" at bounding box center [366, 162] width 250 height 28
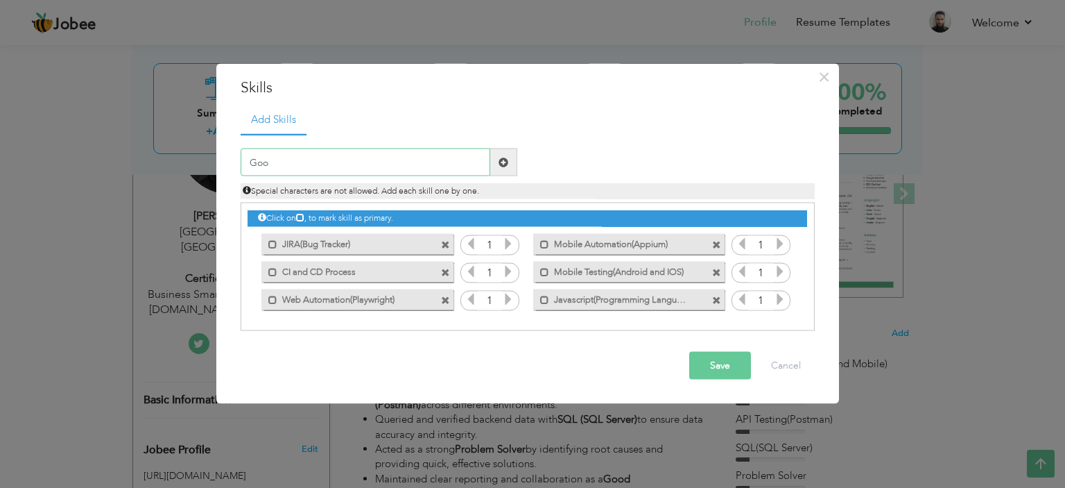
click at [302, 165] on input "Goo" at bounding box center [366, 162] width 250 height 28
type input "UI/UX"
drag, startPoint x: 256, startPoint y: 155, endPoint x: 0, endPoint y: 92, distance: 263.8
click at [72, 135] on div "× Skills Add Skills UI/UX Duplicate entry Mark as primary skill." at bounding box center [532, 244] width 1065 height 488
click at [442, 271] on span at bounding box center [445, 272] width 9 height 9
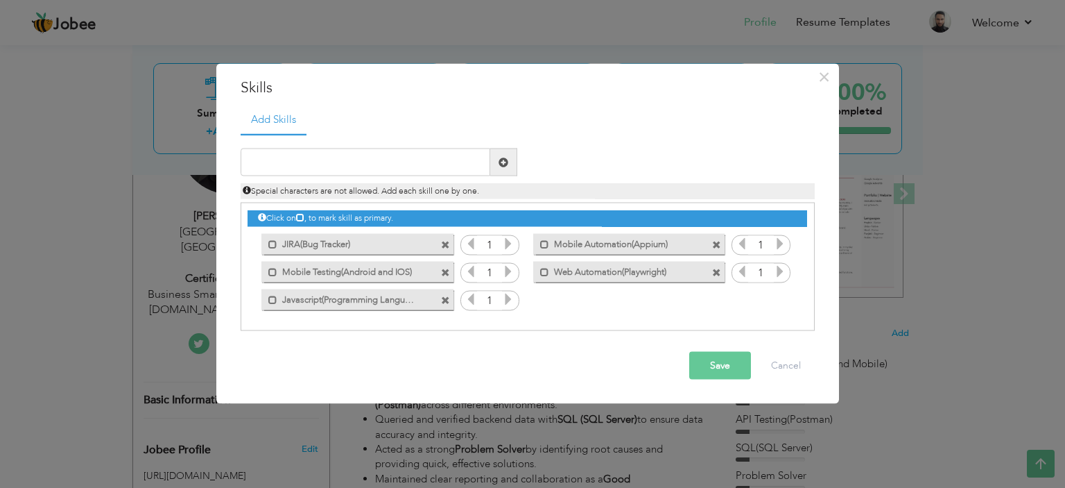
drag, startPoint x: 718, startPoint y: 364, endPoint x: 696, endPoint y: 352, distance: 25.1
click at [719, 365] on button "Save" at bounding box center [720, 366] width 62 height 28
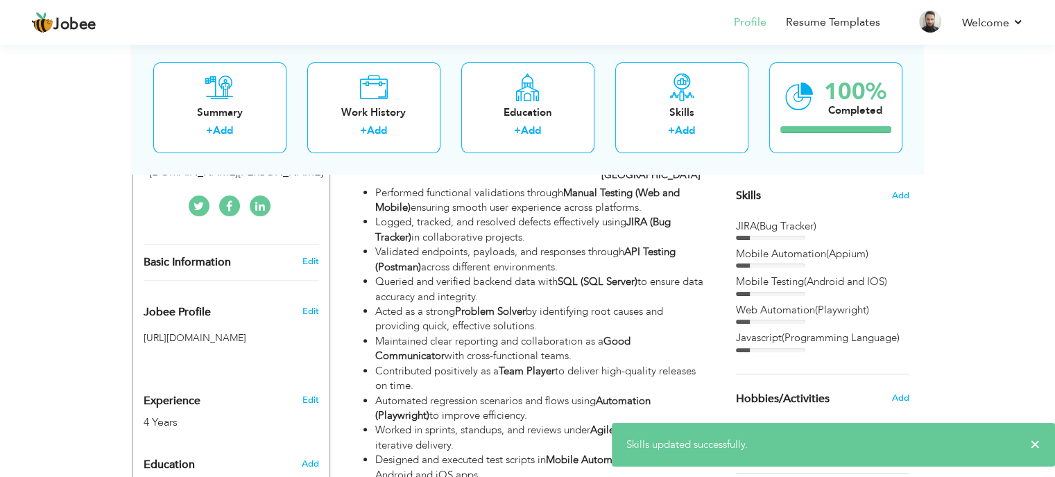
scroll to position [347, 0]
click at [900, 192] on span "Add" at bounding box center [900, 194] width 18 height 13
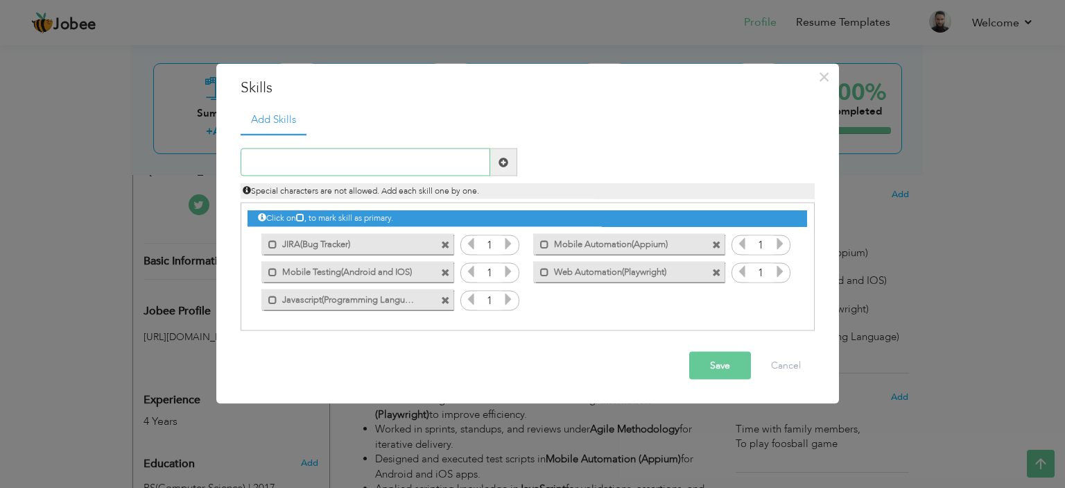
click at [291, 167] on input "text" at bounding box center [366, 162] width 250 height 28
type input "CI/CD Process"
click at [504, 165] on span at bounding box center [504, 162] width 10 height 10
click at [345, 167] on input "text" at bounding box center [366, 162] width 250 height 28
type input "UI/UX and Regression Testing"
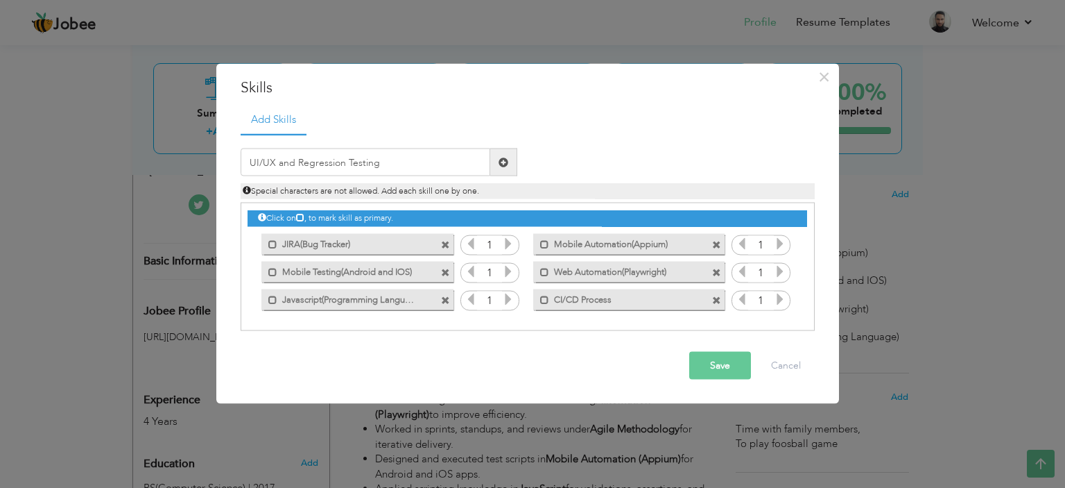
click at [506, 158] on span at bounding box center [504, 162] width 10 height 10
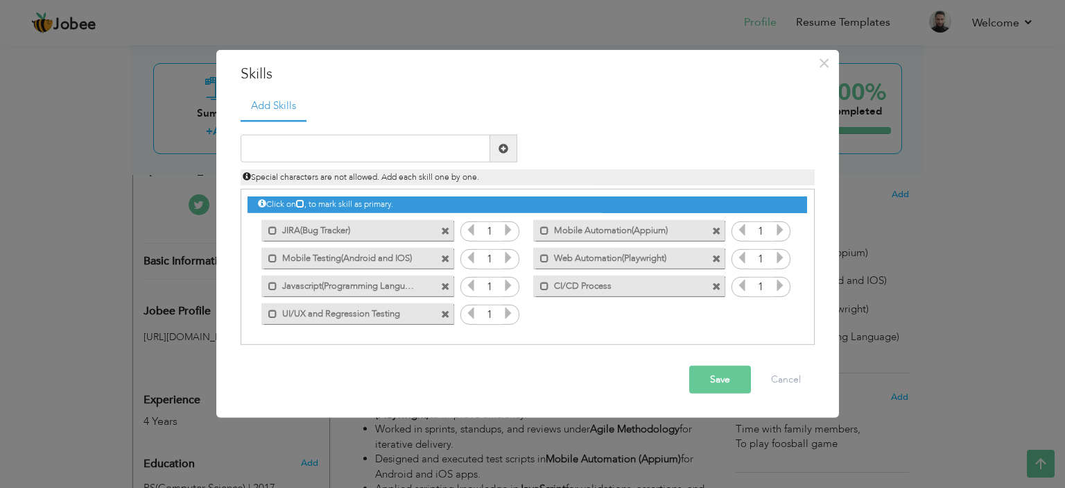
click at [399, 165] on div "Special characters are not allowed. Add each skill one by one." at bounding box center [527, 173] width 595 height 23
click at [397, 153] on input "text" at bounding box center [366, 149] width 250 height 28
click at [191, 463] on div "× Skills Add Skills Duplicate entry Mark as primary skill. 1 1 1" at bounding box center [532, 244] width 1065 height 488
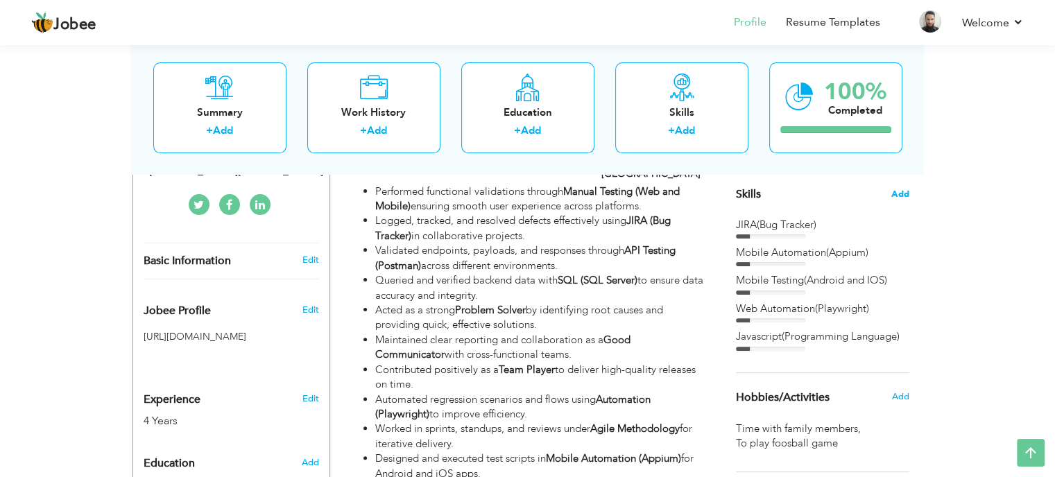
click at [896, 195] on span "Add" at bounding box center [900, 194] width 18 height 13
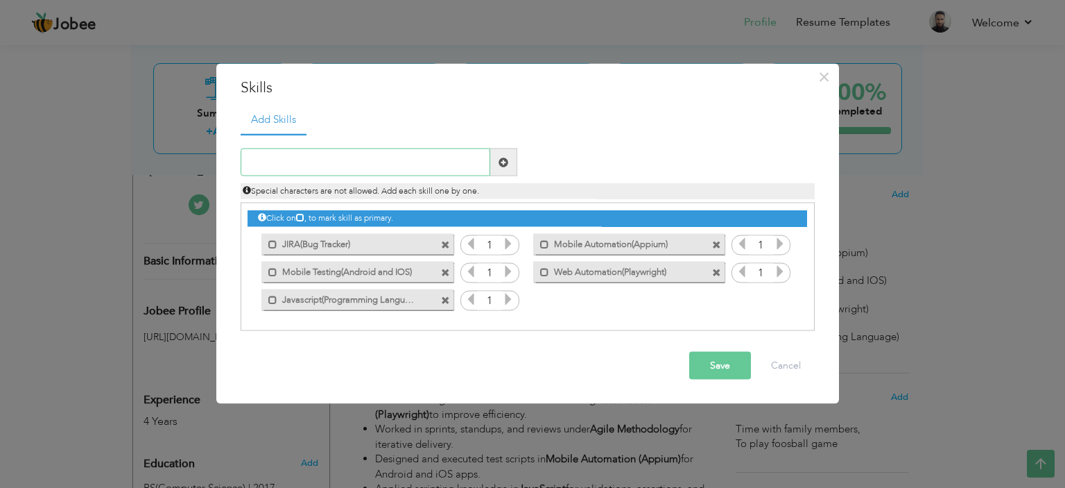
click at [348, 163] on input "text" at bounding box center [366, 162] width 250 height 28
type input "CI/CD Process"
click at [505, 155] on span at bounding box center [503, 162] width 27 height 28
click at [392, 162] on input "text" at bounding box center [366, 162] width 250 height 28
type input "UI/UX and Regression Testing"
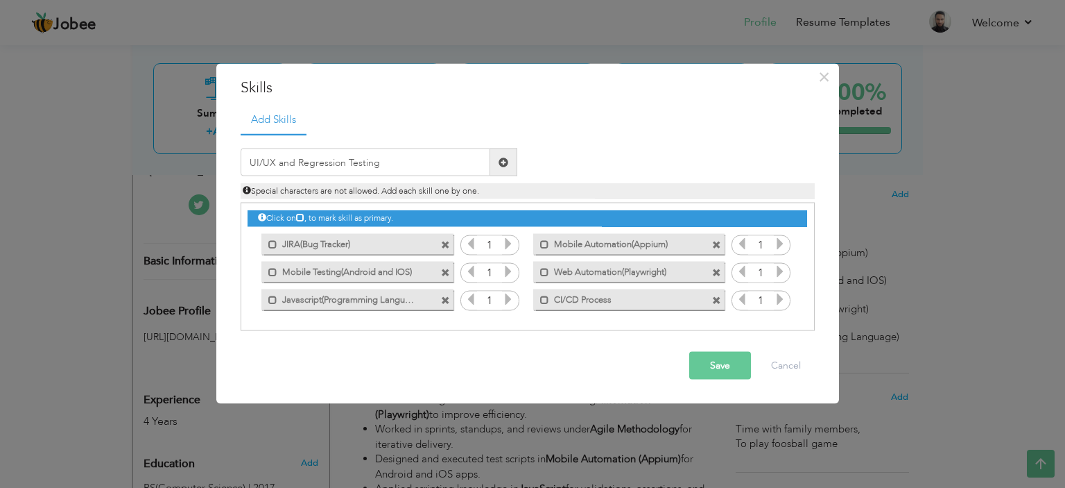
click at [503, 164] on span at bounding box center [504, 162] width 10 height 10
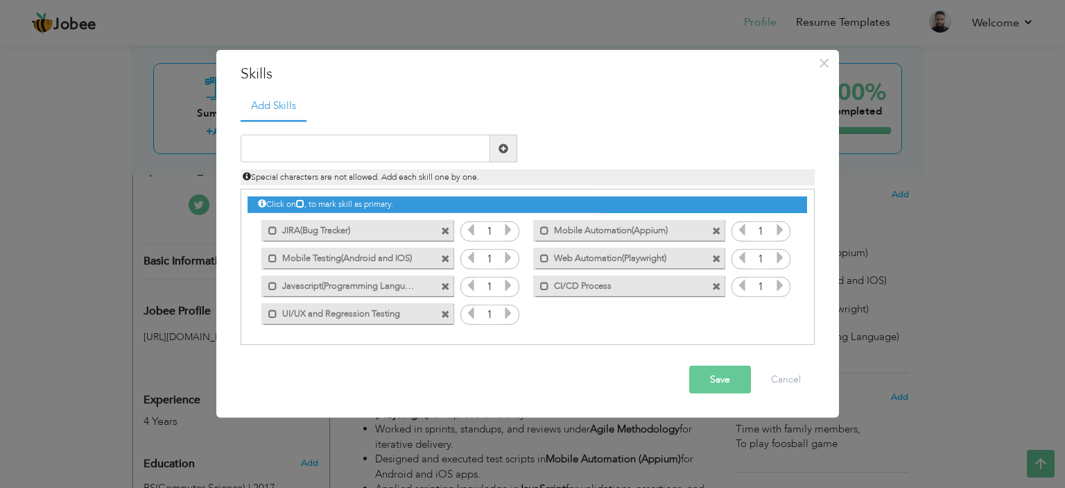
click at [375, 166] on div "Special characters are not allowed. Add each skill one by one." at bounding box center [527, 173] width 595 height 23
click at [372, 152] on input "text" at bounding box center [366, 149] width 250 height 28
type input "D"
type input "TestPlan/Cases Documentation"
click at [504, 144] on span at bounding box center [504, 149] width 10 height 10
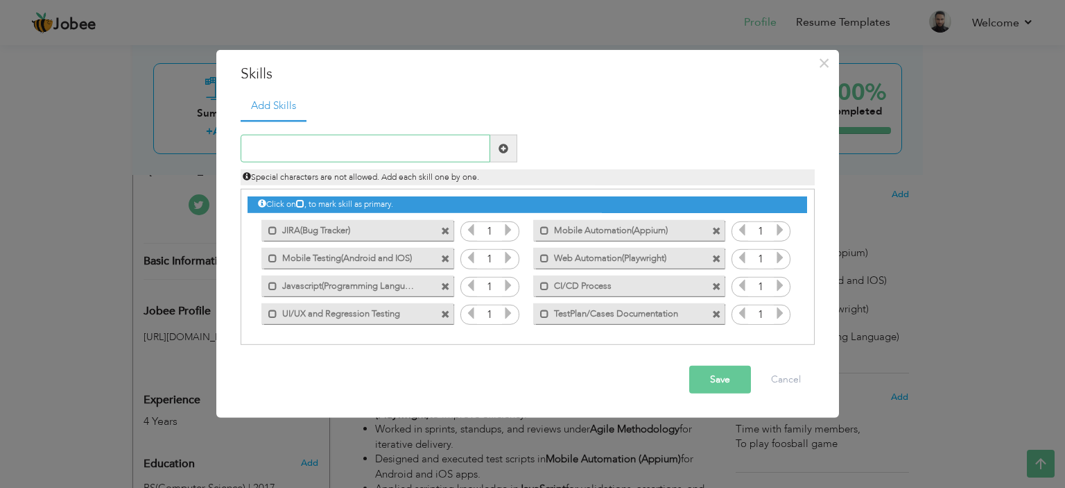
click at [344, 144] on input "text" at bounding box center [366, 149] width 250 height 28
click at [211, 460] on div "× Skills Add Skills Duplicate entry Mark as primary skill. 1 1 1" at bounding box center [532, 244] width 1065 height 488
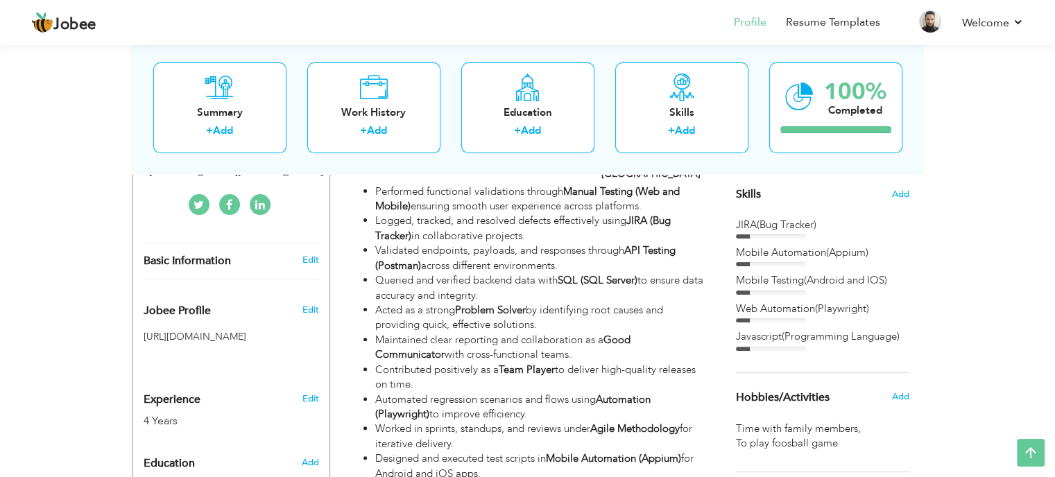
click at [890, 196] on div "Skills Add" at bounding box center [822, 59] width 173 height 288
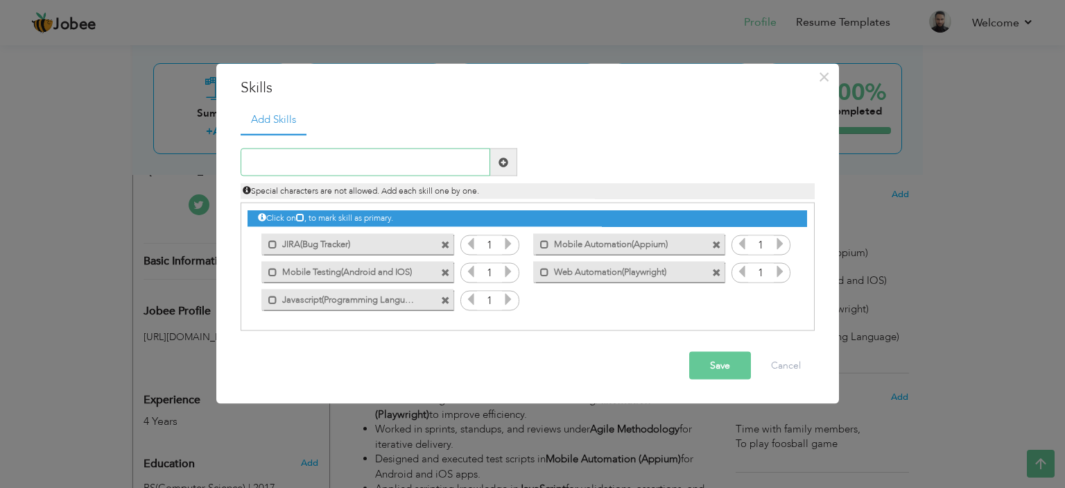
click at [329, 172] on input "text" at bounding box center [366, 162] width 250 height 28
type input "CI/CD Process"
click at [500, 157] on span at bounding box center [504, 162] width 10 height 10
click at [377, 160] on input "text" at bounding box center [366, 162] width 250 height 28
type input "UI/UX and Regression Testing"
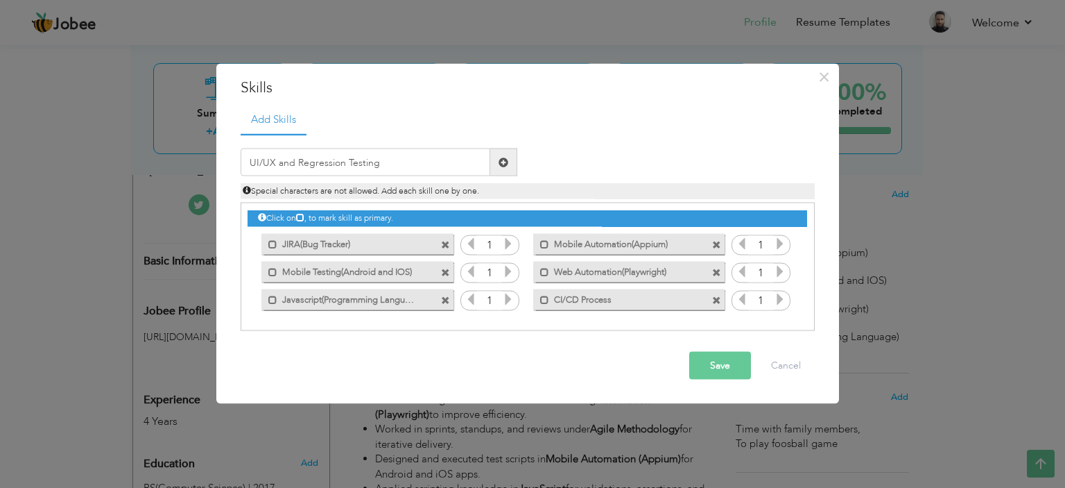
click at [495, 166] on span at bounding box center [503, 162] width 27 height 28
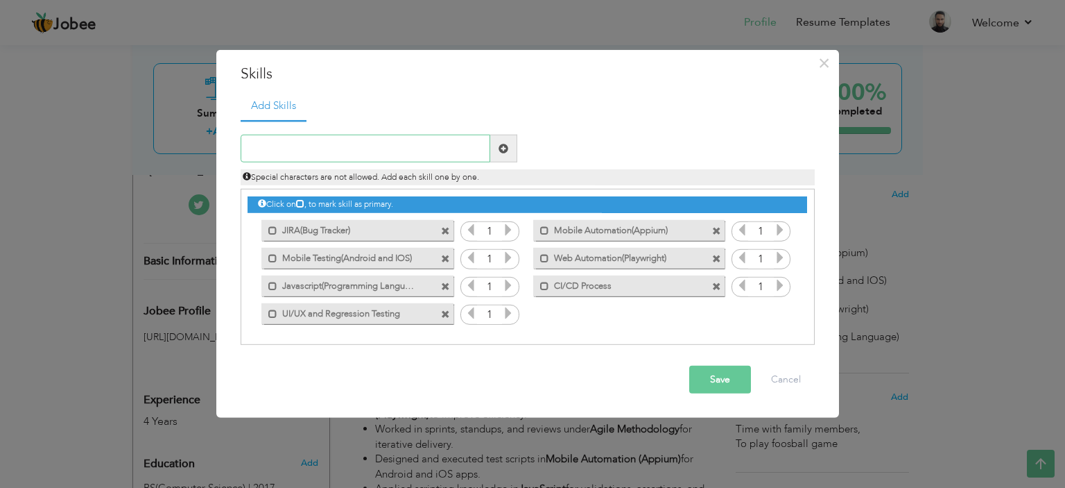
click at [380, 153] on input "text" at bounding box center [366, 149] width 250 height 28
type input "D"
type input "T"
click at [317, 149] on input "Test Plan/Cases Docum" at bounding box center [366, 149] width 250 height 28
click at [360, 149] on input "Test Plan/Cases(Docum" at bounding box center [366, 149] width 250 height 28
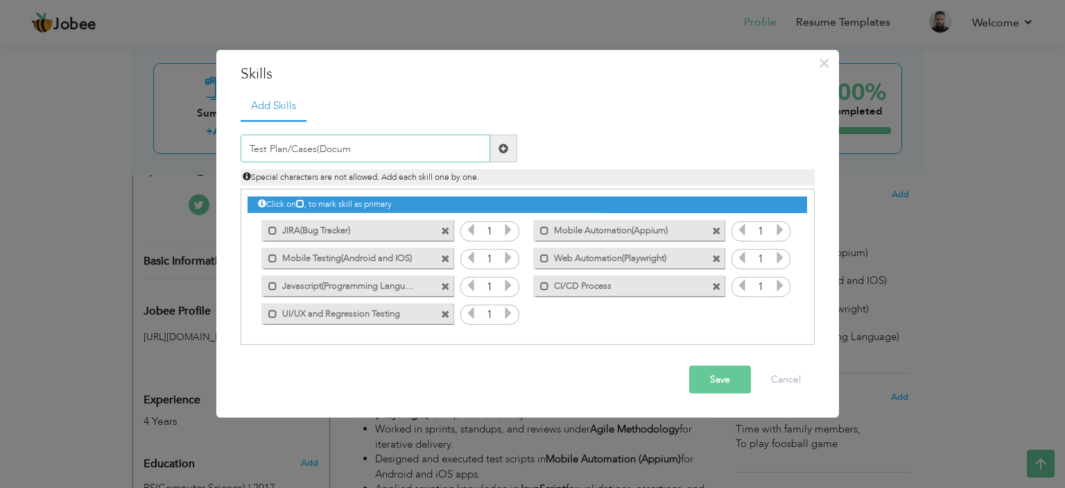
drag, startPoint x: 316, startPoint y: 148, endPoint x: 172, endPoint y: 146, distance: 144.3
click at [172, 146] on div "× Skills Add Skills Test Plan/Cases(Docum Duplicate entry 1 1 1" at bounding box center [532, 244] width 1065 height 488
click at [290, 144] on input "Docum" at bounding box center [366, 149] width 250 height 28
type input "Documentation(TestPlan and Cases)"
click at [499, 151] on span at bounding box center [504, 149] width 10 height 10
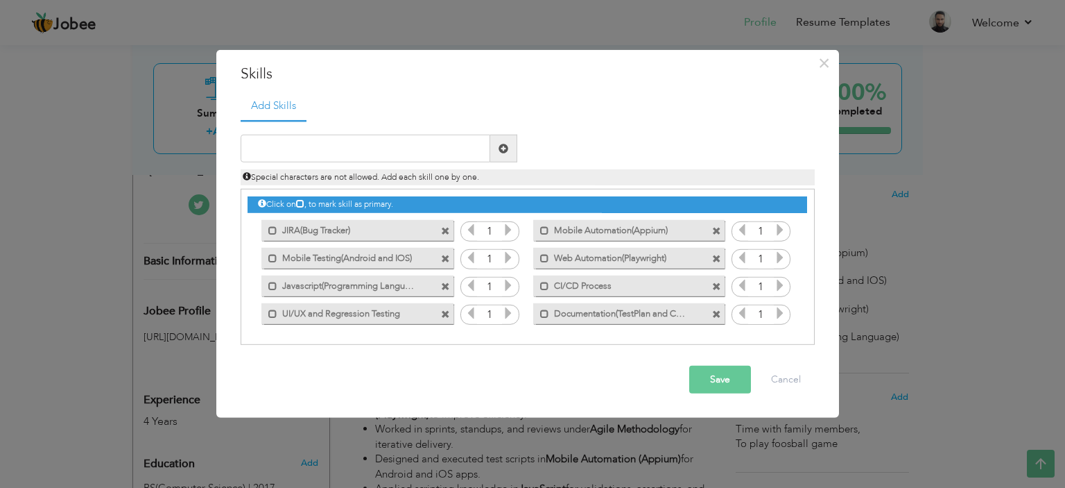
click at [718, 376] on button "Save" at bounding box center [720, 380] width 62 height 28
click at [178, 463] on div "× Skills Add Skills Duplicate entry Mark as primary skill. 1 1 1" at bounding box center [532, 244] width 1065 height 488
